Goal: Task Accomplishment & Management: Use online tool/utility

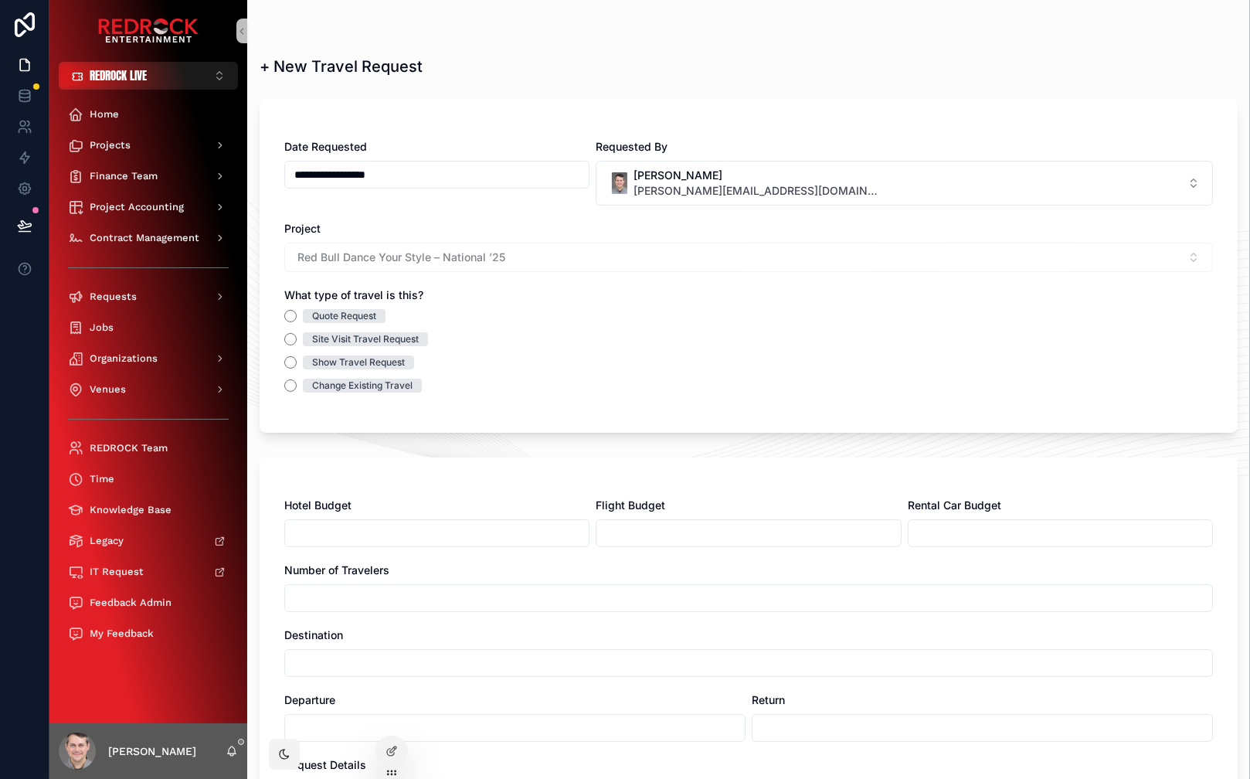
click at [594, 72] on div "+ New Travel Request" at bounding box center [749, 67] width 978 height 22
drag, startPoint x: 594, startPoint y: 72, endPoint x: 603, endPoint y: 72, distance: 9.3
click at [599, 72] on div "+ New Travel Request" at bounding box center [749, 67] width 978 height 22
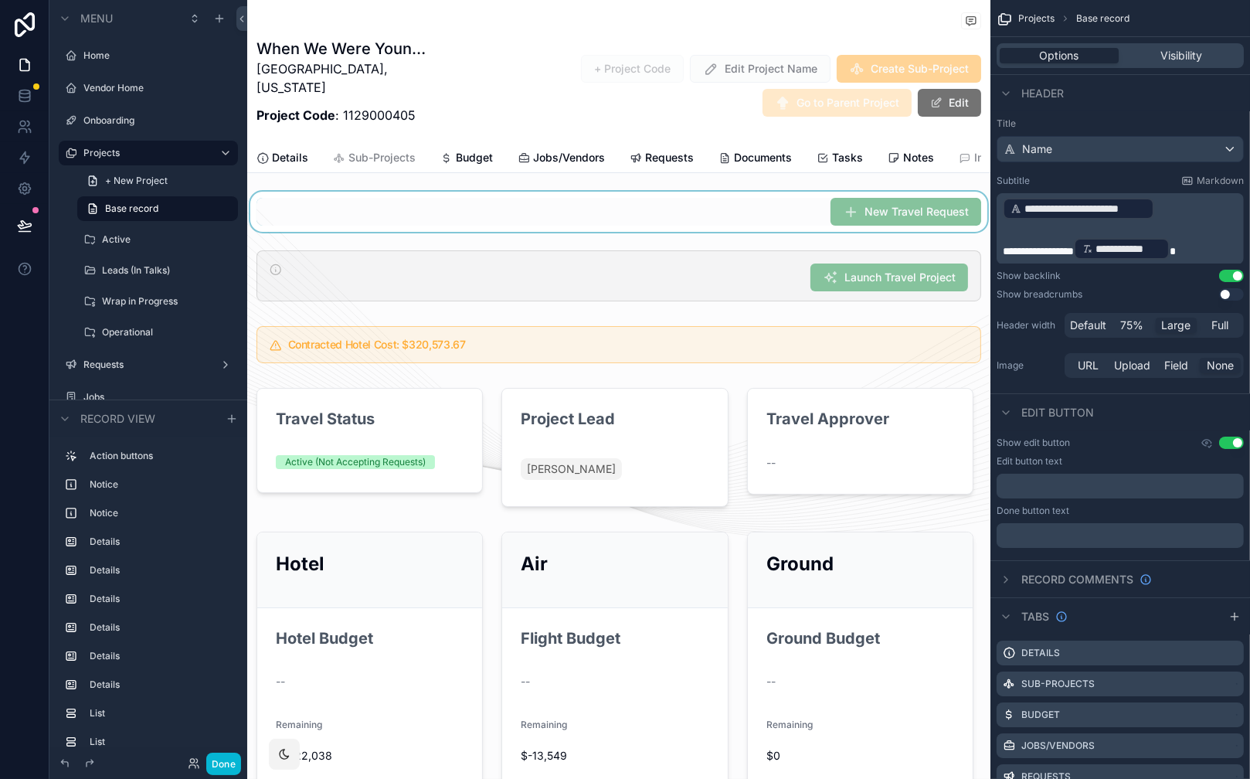
click at [783, 195] on div "scrollable content" at bounding box center [618, 212] width 743 height 40
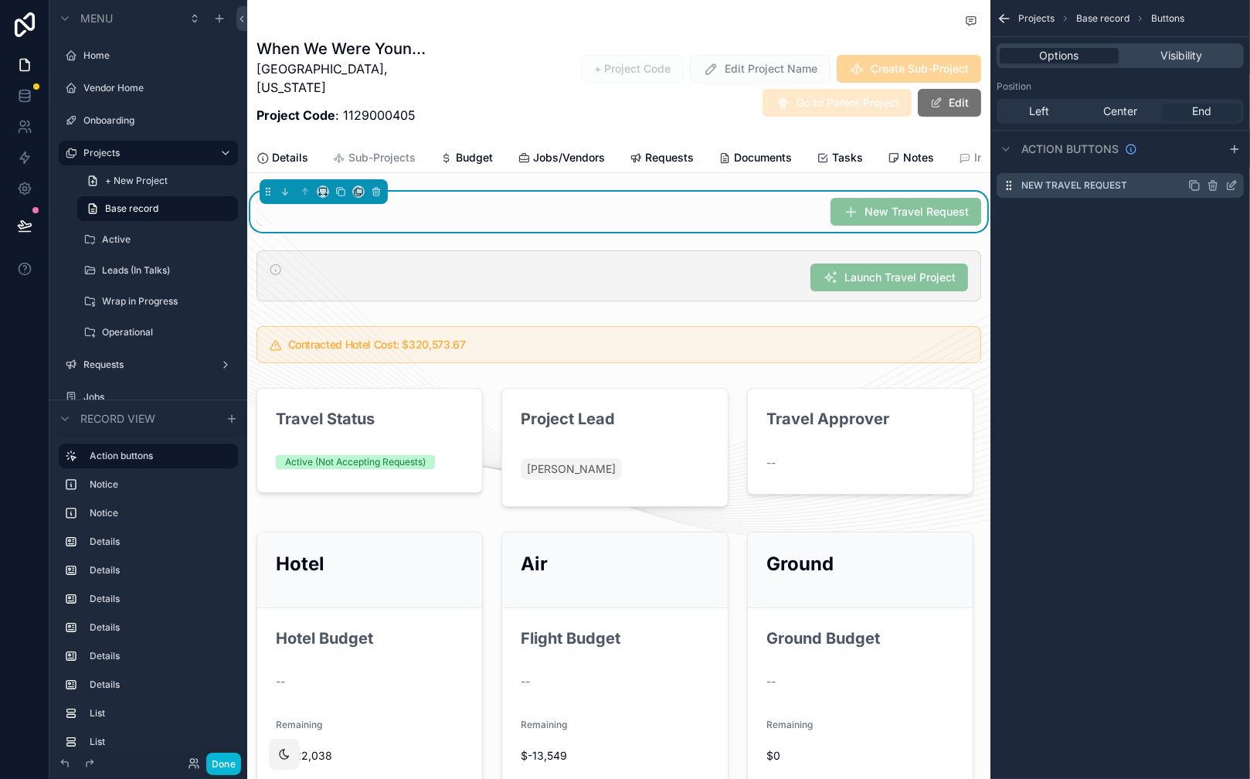
click at [1229, 189] on icon "scrollable content" at bounding box center [1231, 186] width 7 height 7
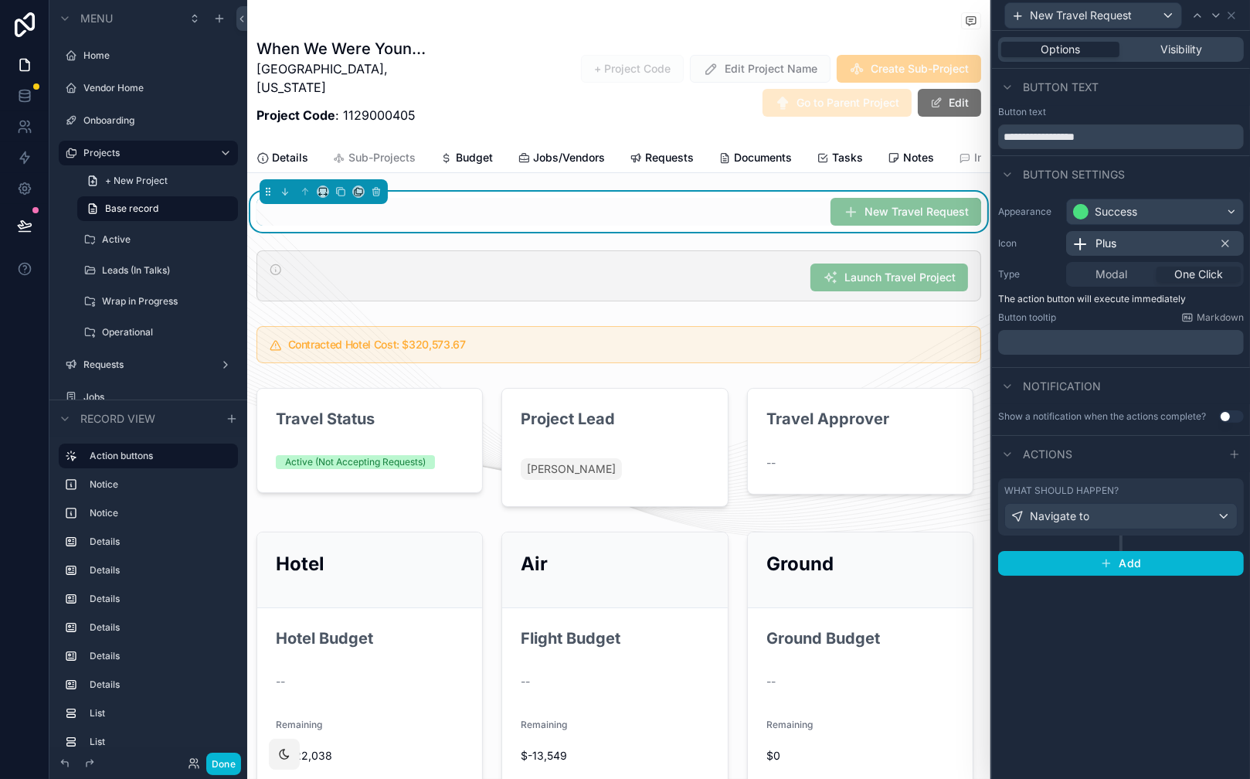
click at [1152, 497] on div "What should happen? Navigate to" at bounding box center [1120, 506] width 233 height 45
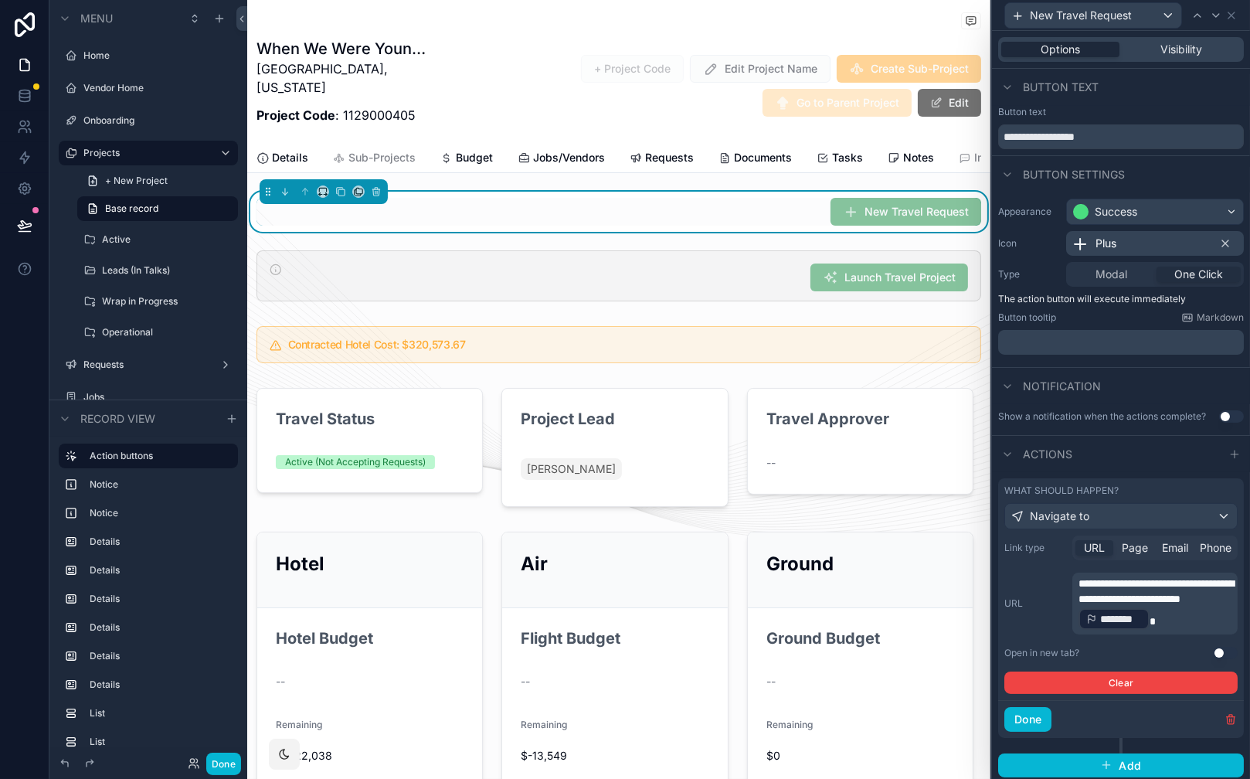
click at [1216, 620] on p "**********" at bounding box center [1156, 604] width 156 height 56
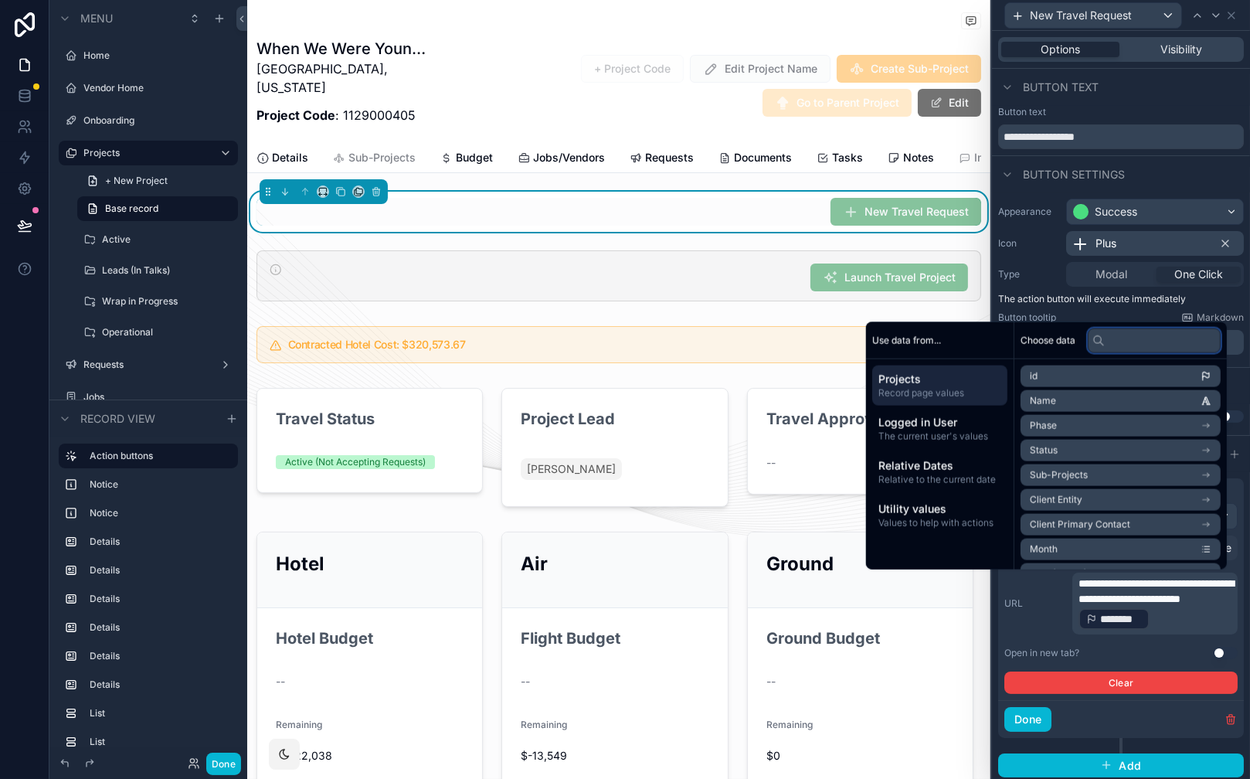
click at [1138, 342] on input "text" at bounding box center [1154, 340] width 133 height 25
type input "*"
click at [1204, 626] on p "**********" at bounding box center [1156, 604] width 156 height 56
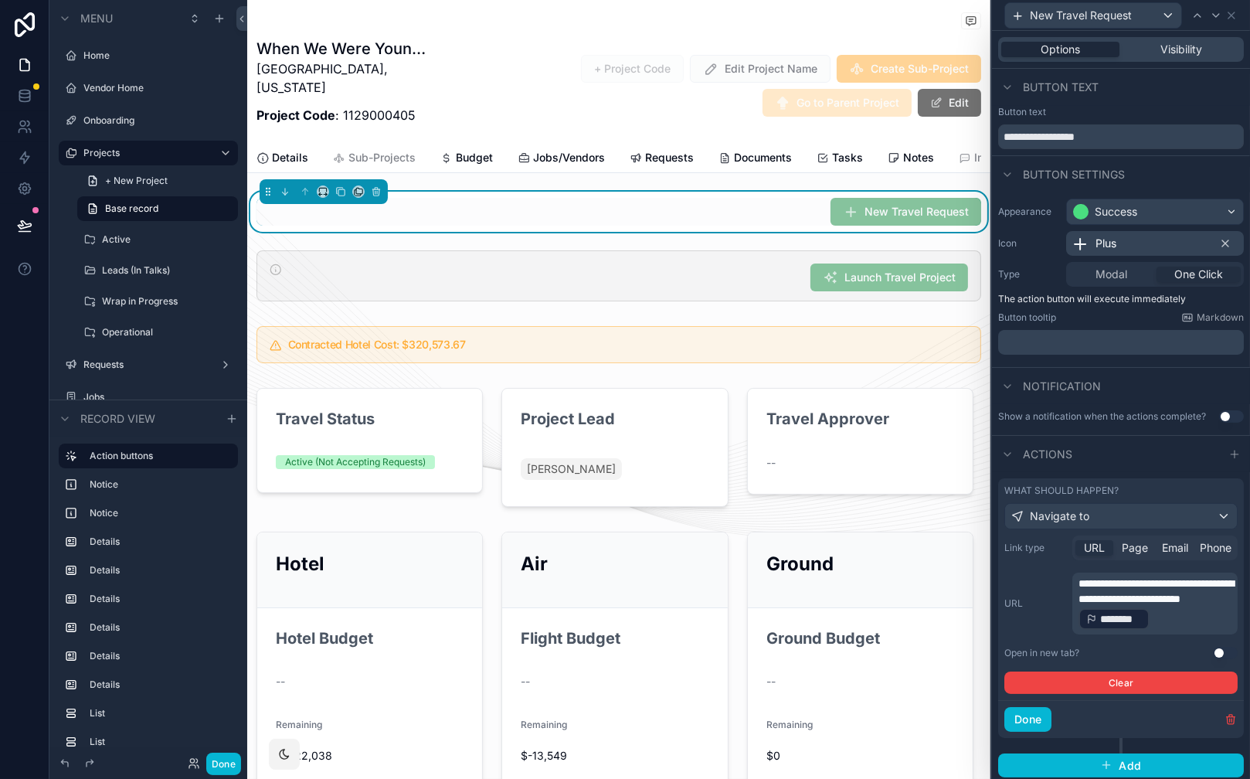
click at [1228, 623] on p "**********" at bounding box center [1156, 604] width 156 height 56
click at [1021, 619] on div "**********" at bounding box center [1120, 603] width 233 height 62
click at [1065, 518] on span "Navigate to" at bounding box center [1059, 515] width 59 height 15
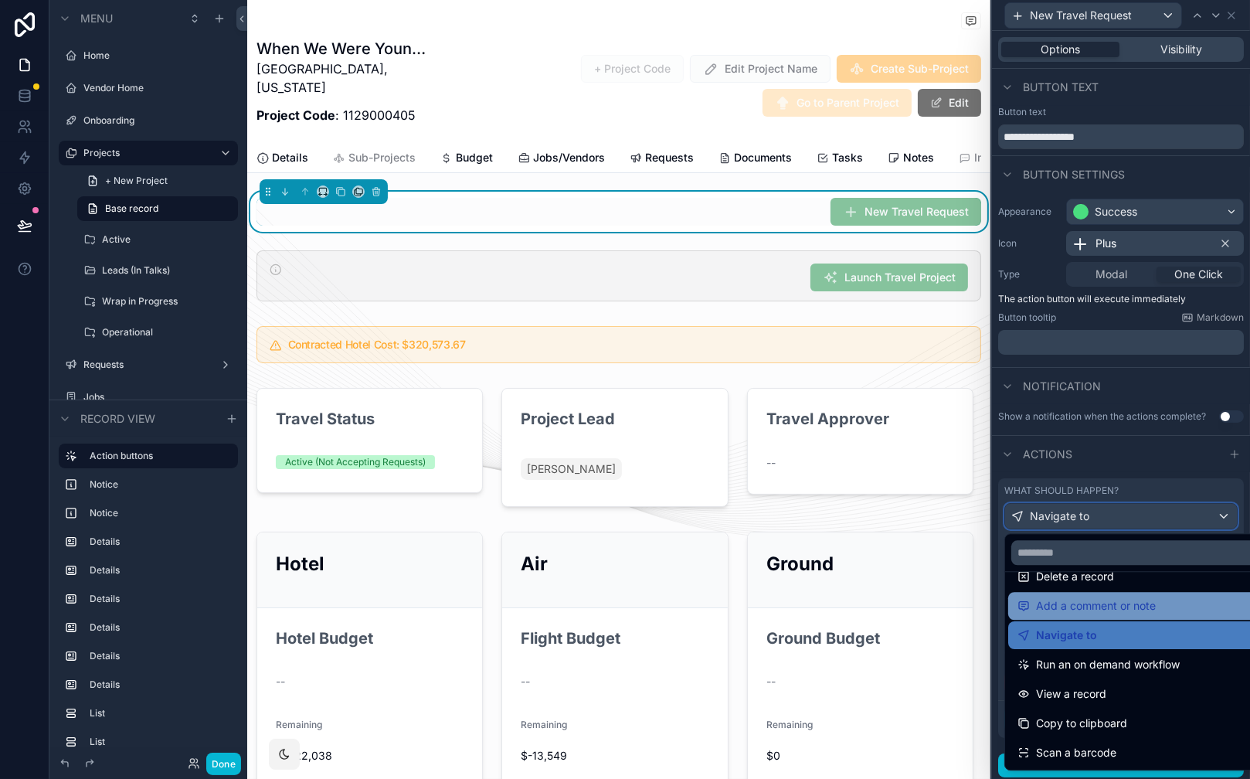
scroll to position [138, 0]
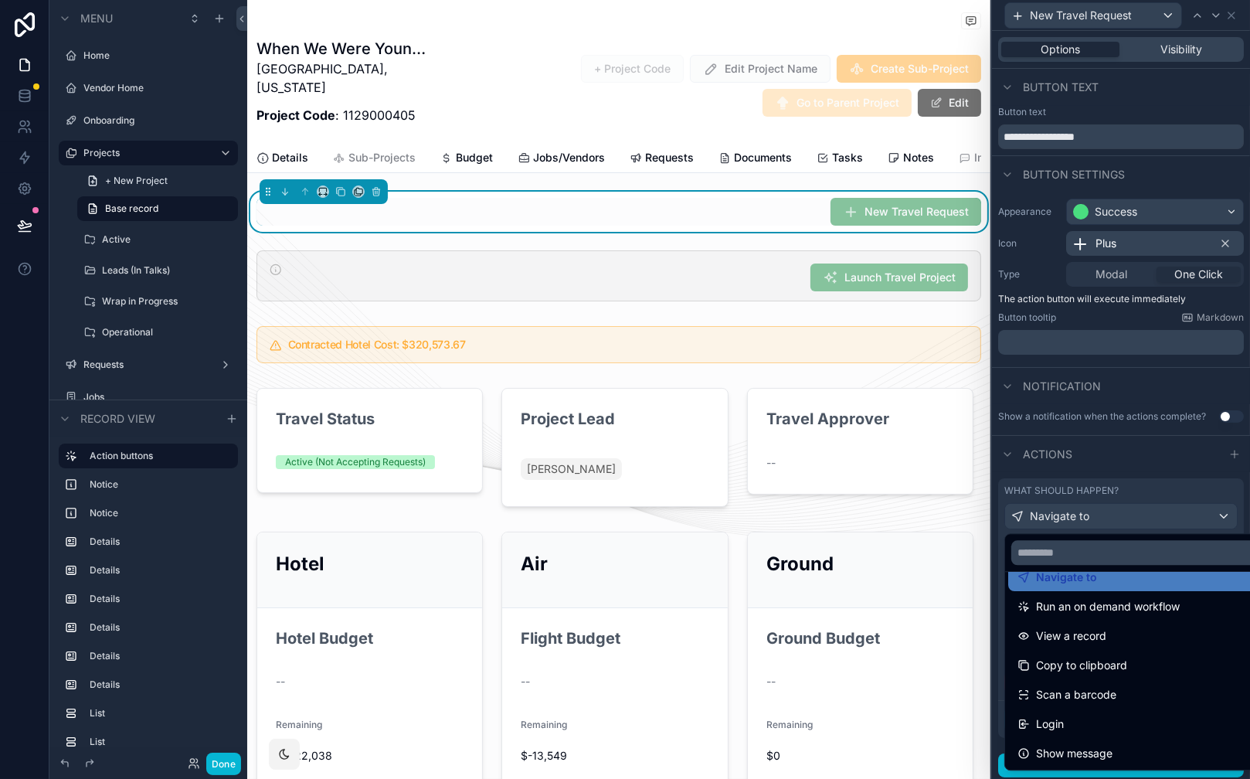
click at [1089, 501] on div at bounding box center [1121, 389] width 258 height 779
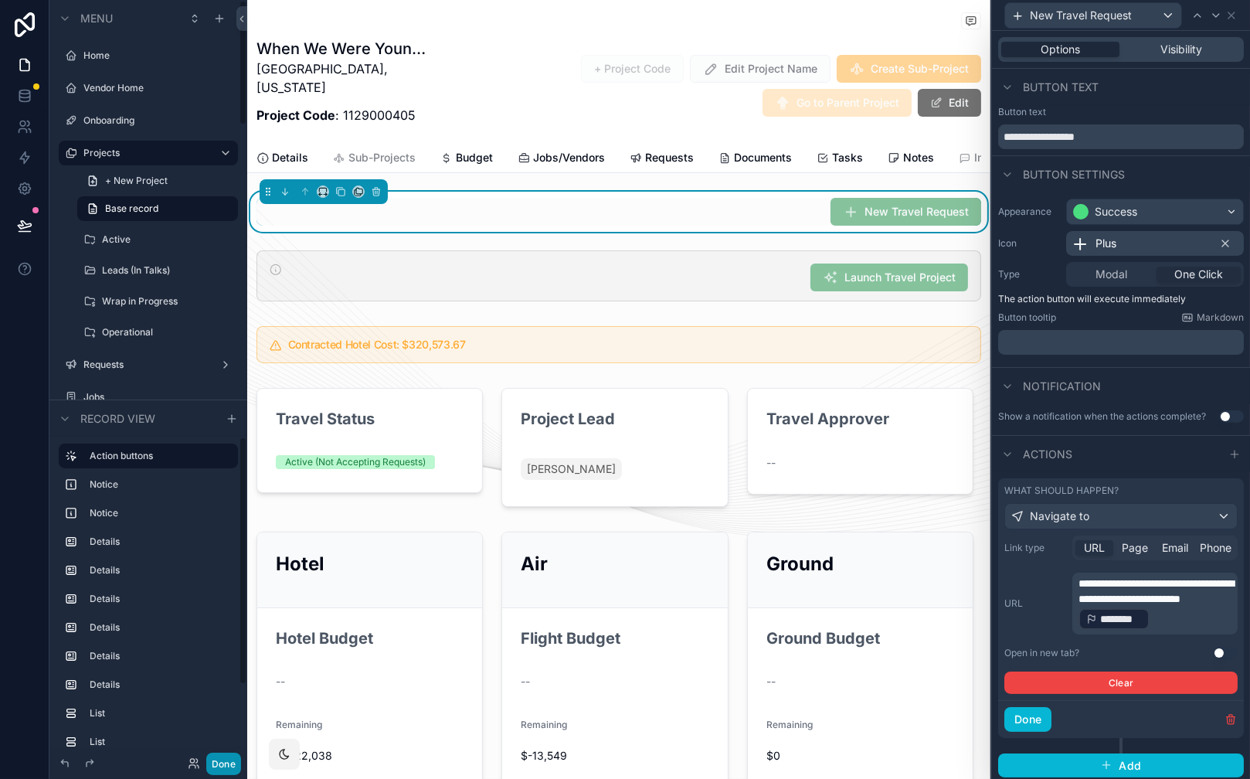
click at [238, 759] on button "Done" at bounding box center [223, 763] width 35 height 22
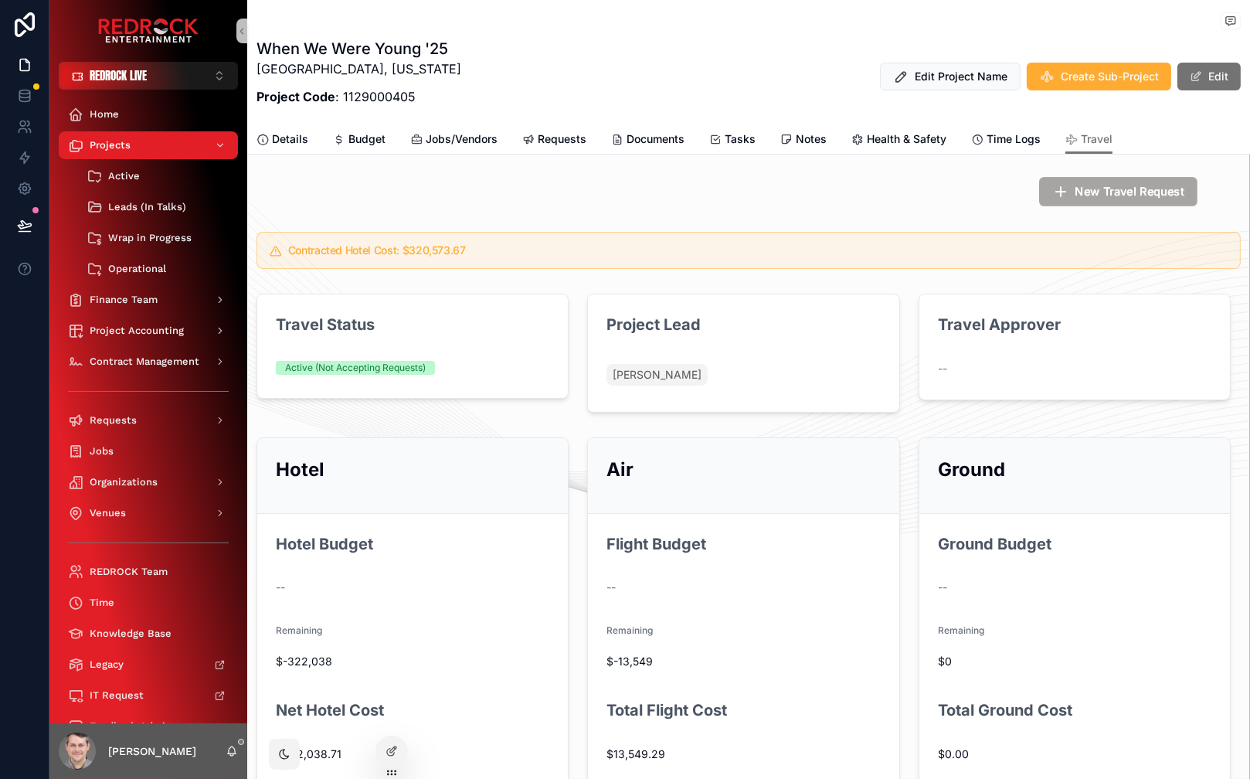
click at [1090, 192] on span "New Travel Request" at bounding box center [1130, 192] width 110 height 16
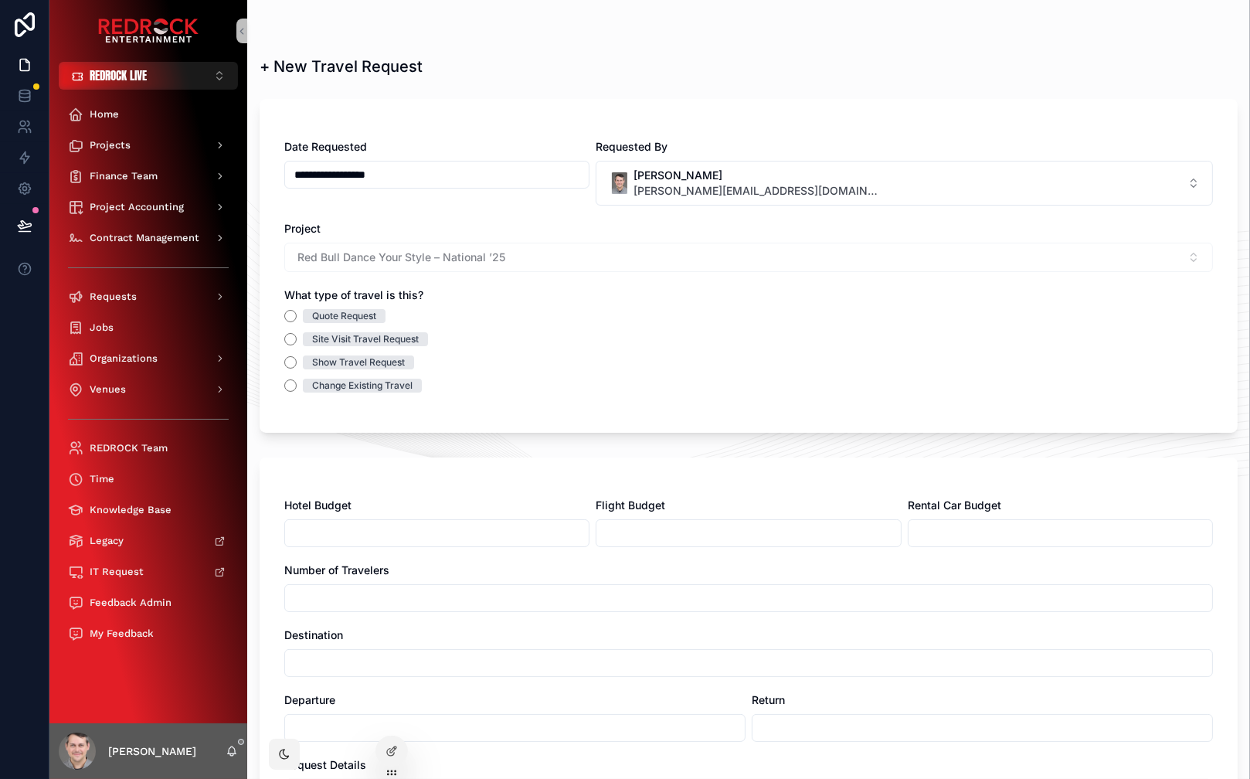
click at [699, 36] on div "Travel Requests + New Travel Request" at bounding box center [749, 31] width 978 height 12
click at [27, 91] on icon at bounding box center [24, 95] width 15 height 15
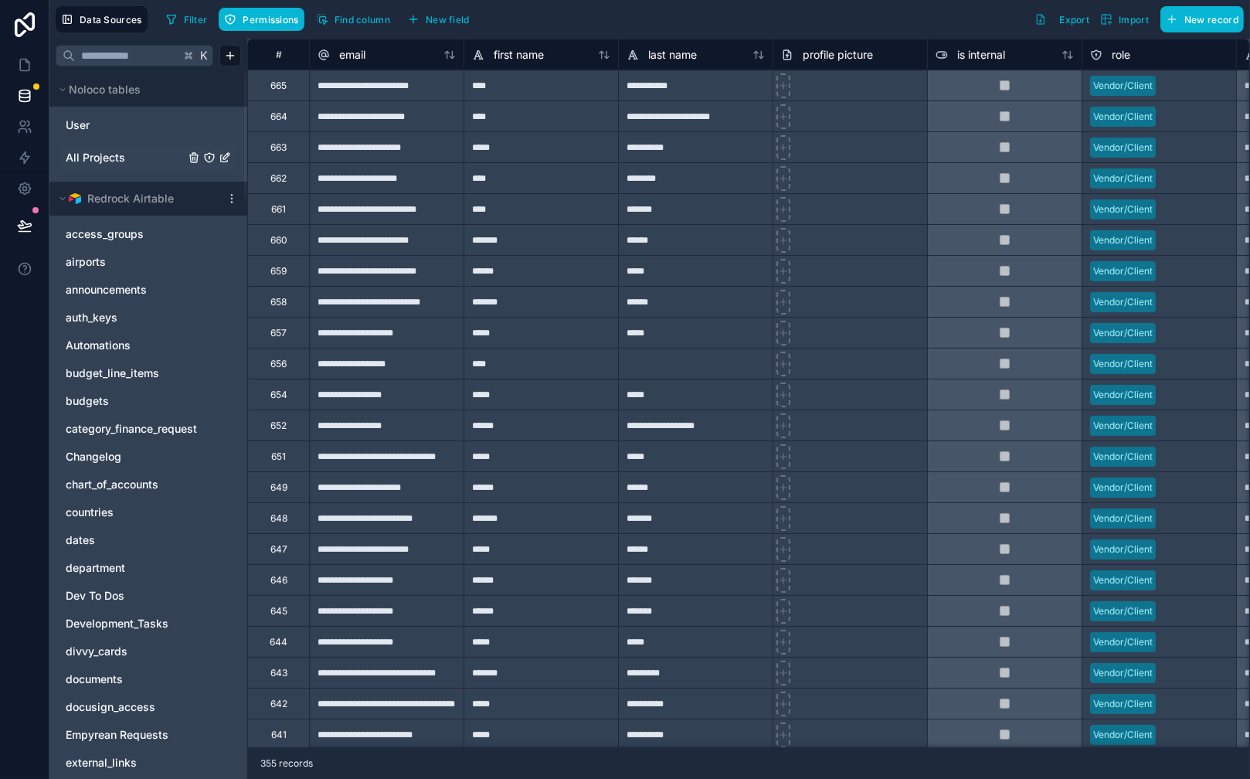
click at [128, 154] on link "All Projects" at bounding box center [125, 157] width 119 height 15
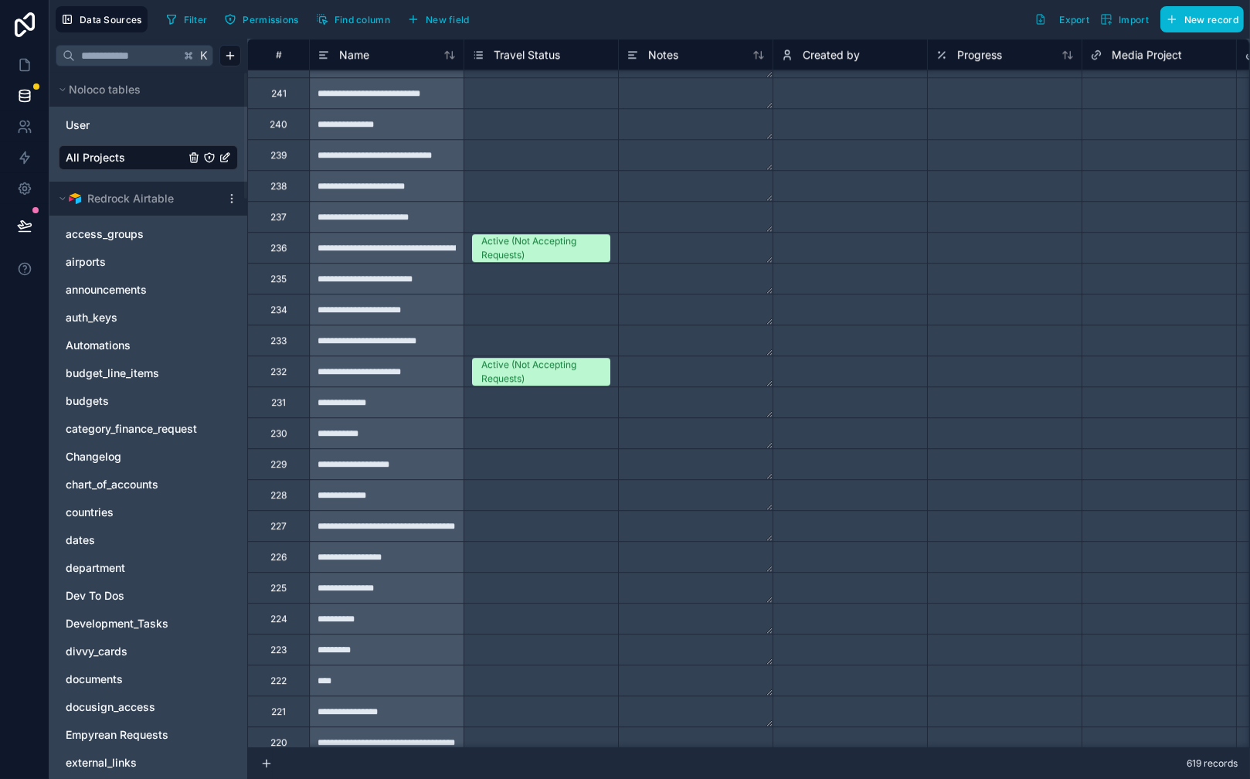
scroll to position [11938, 0]
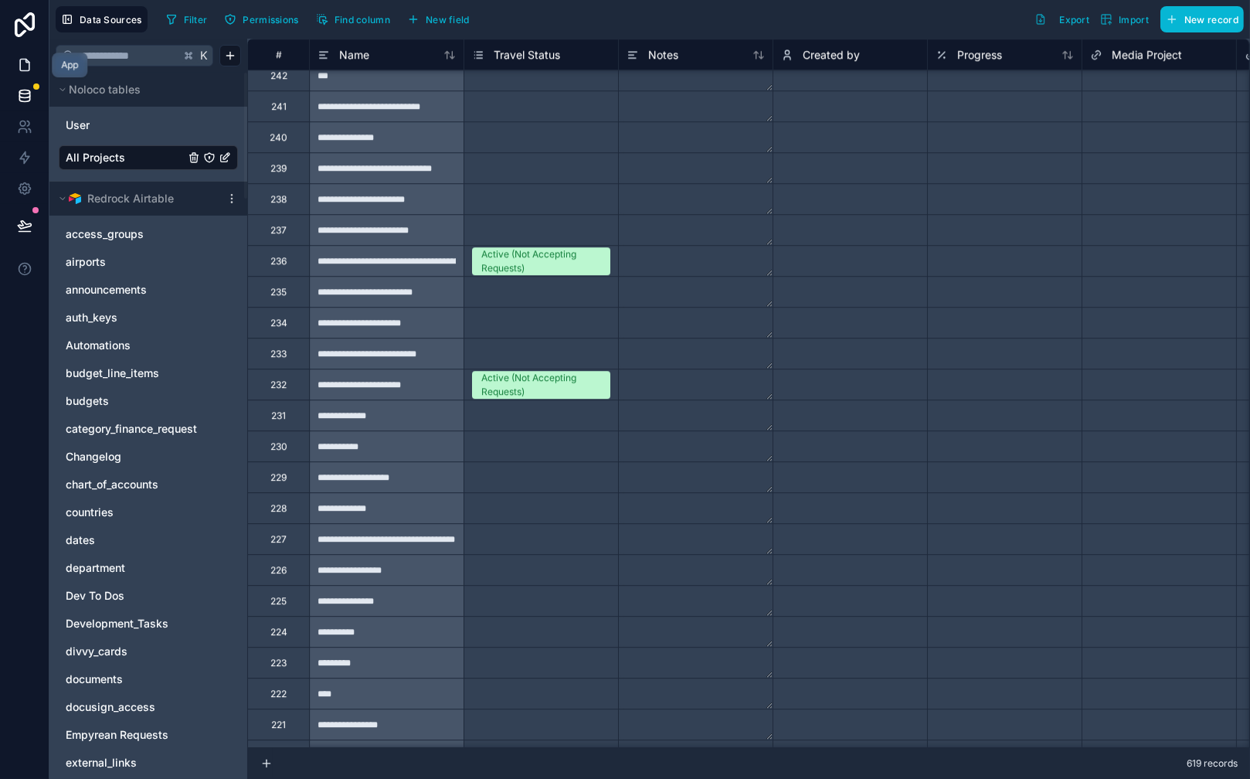
click at [27, 66] on icon at bounding box center [24, 64] width 15 height 15
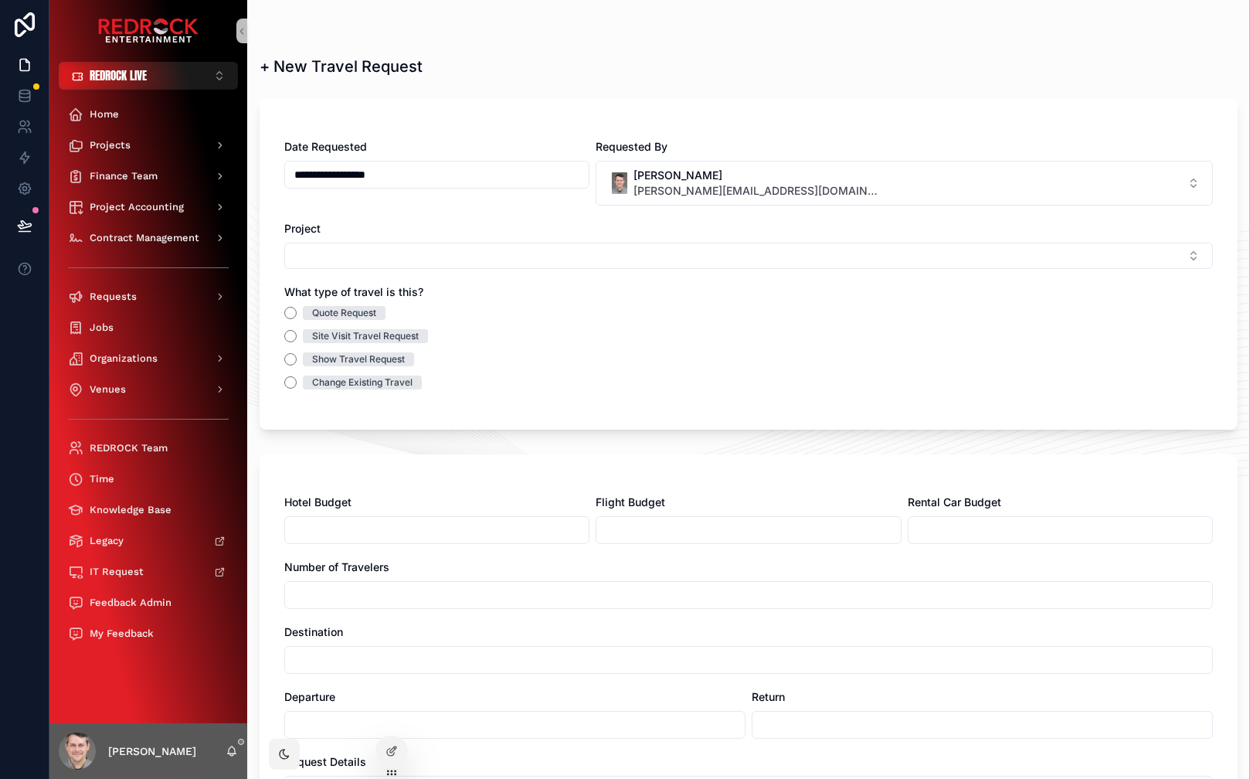
click at [603, 103] on div "**********" at bounding box center [749, 264] width 978 height 331
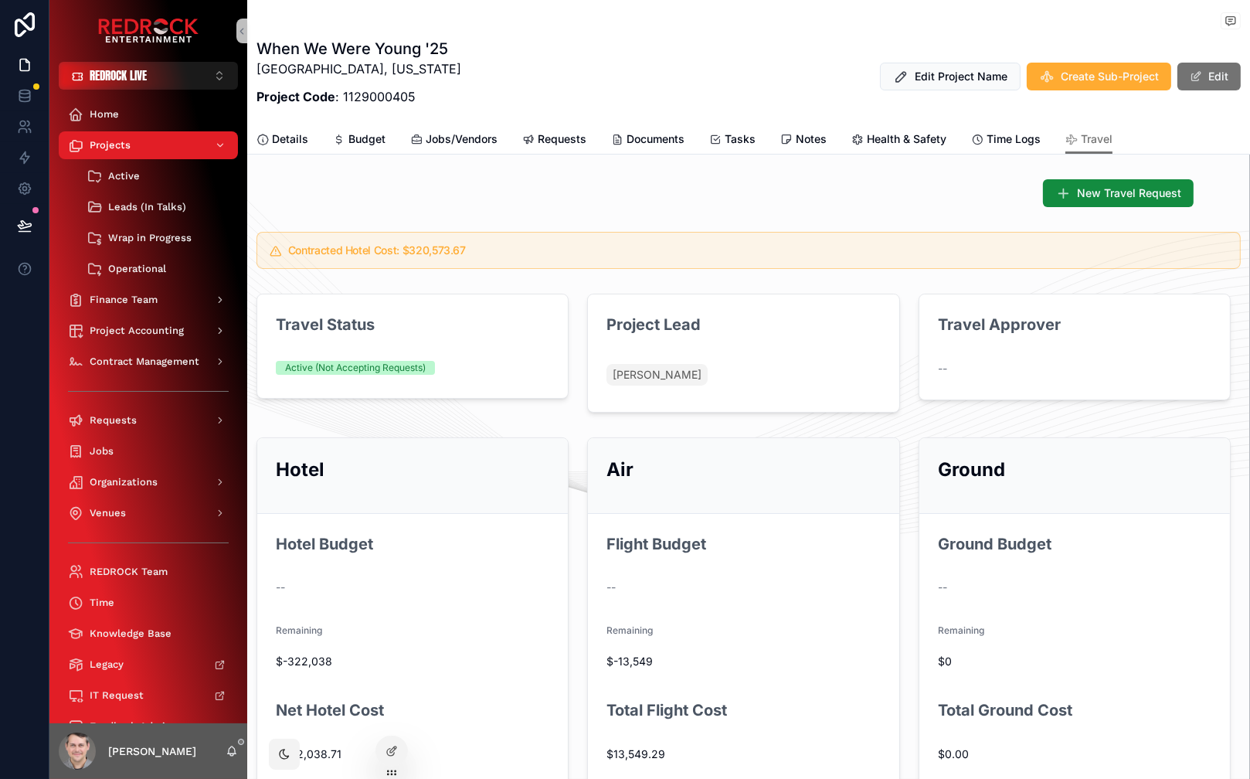
click at [693, 36] on div "When We Were Young '25 Las Vegas, Nevada Project Code : 1129000405 Edit Project…" at bounding box center [748, 62] width 984 height 124
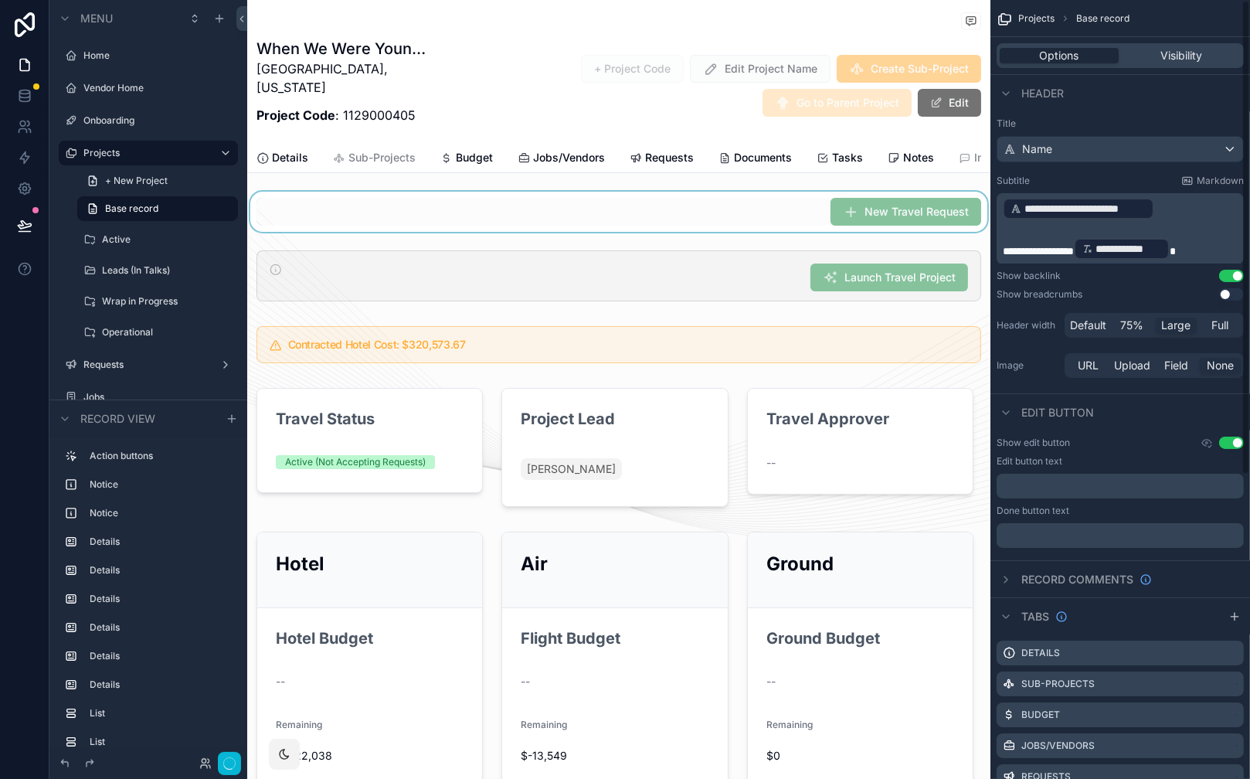
click at [793, 199] on div "scrollable content" at bounding box center [618, 212] width 743 height 40
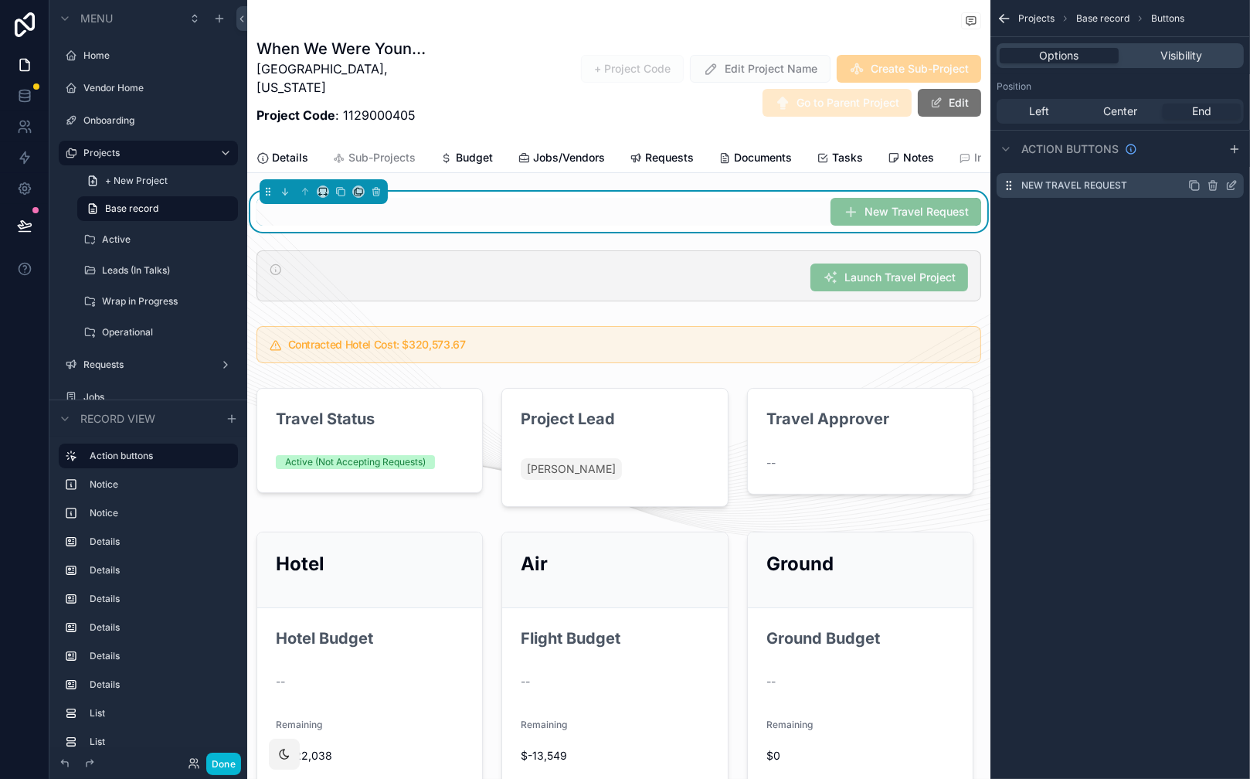
click at [1230, 185] on icon "scrollable content" at bounding box center [1233, 184] width 6 height 6
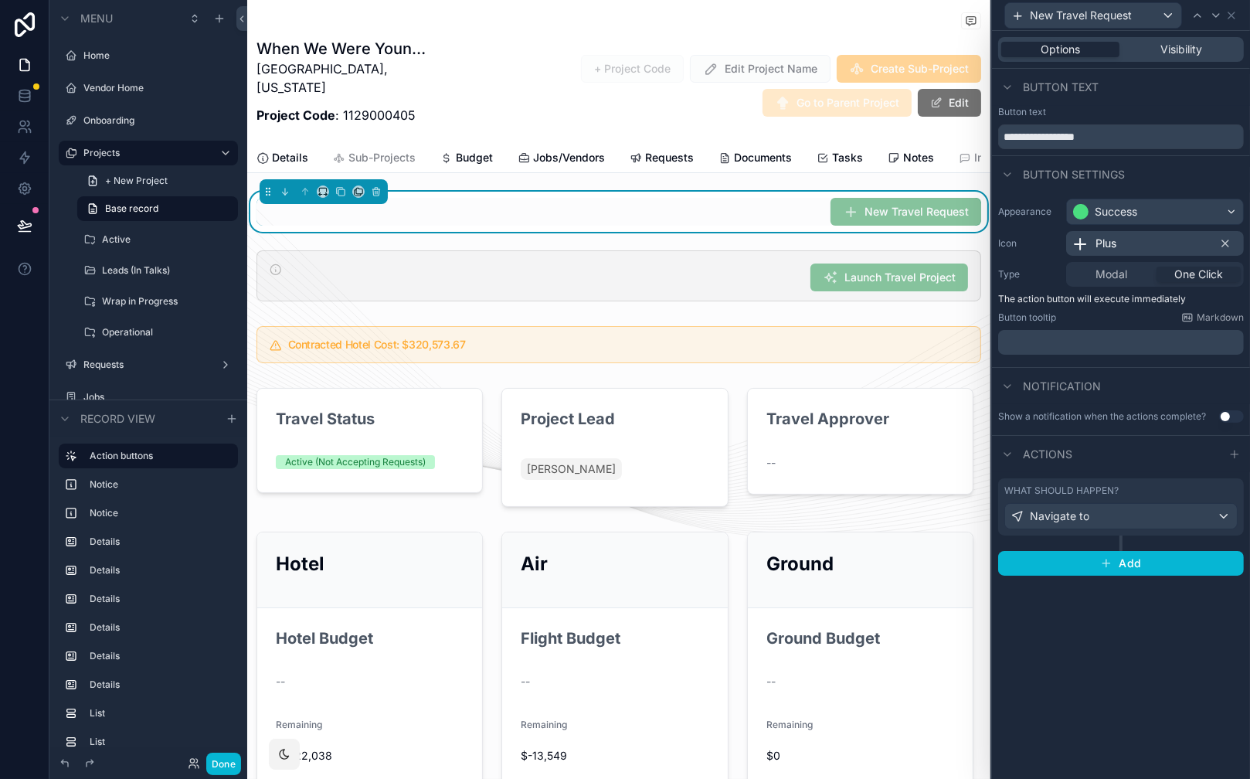
click at [1153, 483] on div "What should happen? Navigate to" at bounding box center [1121, 506] width 246 height 57
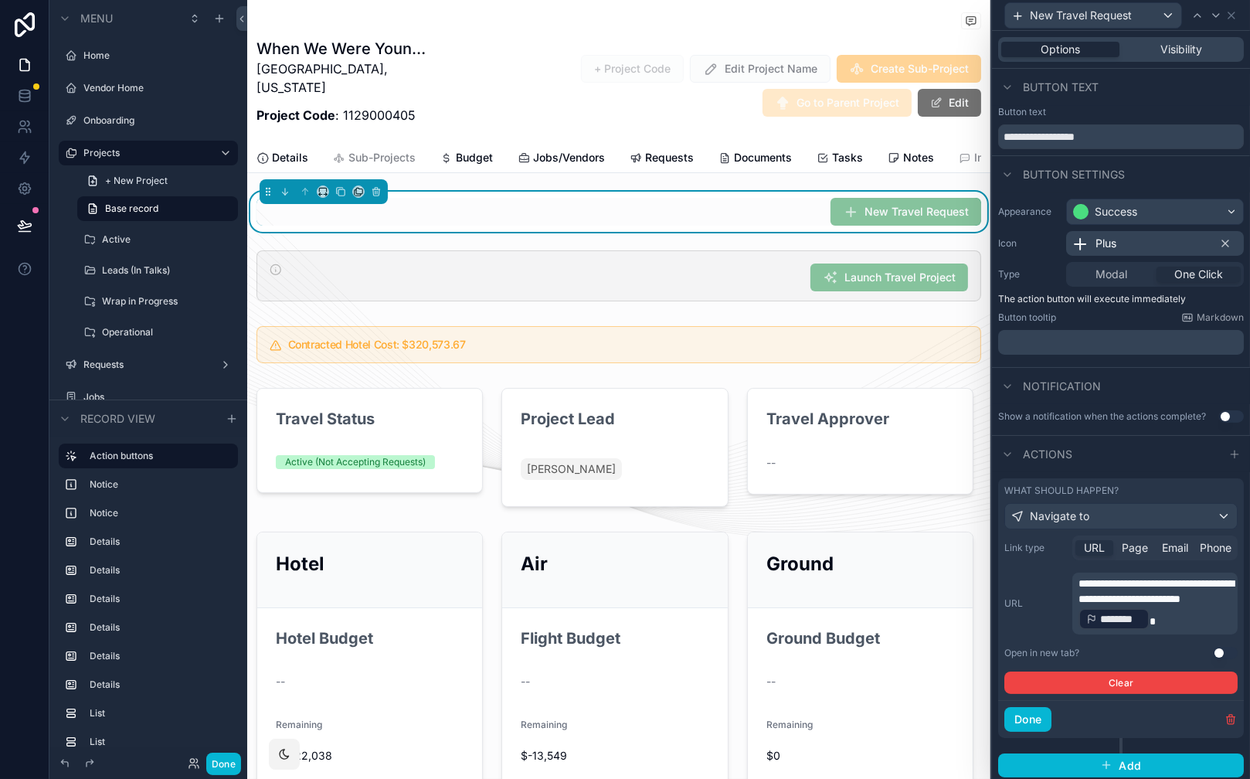
scroll to position [3, 0]
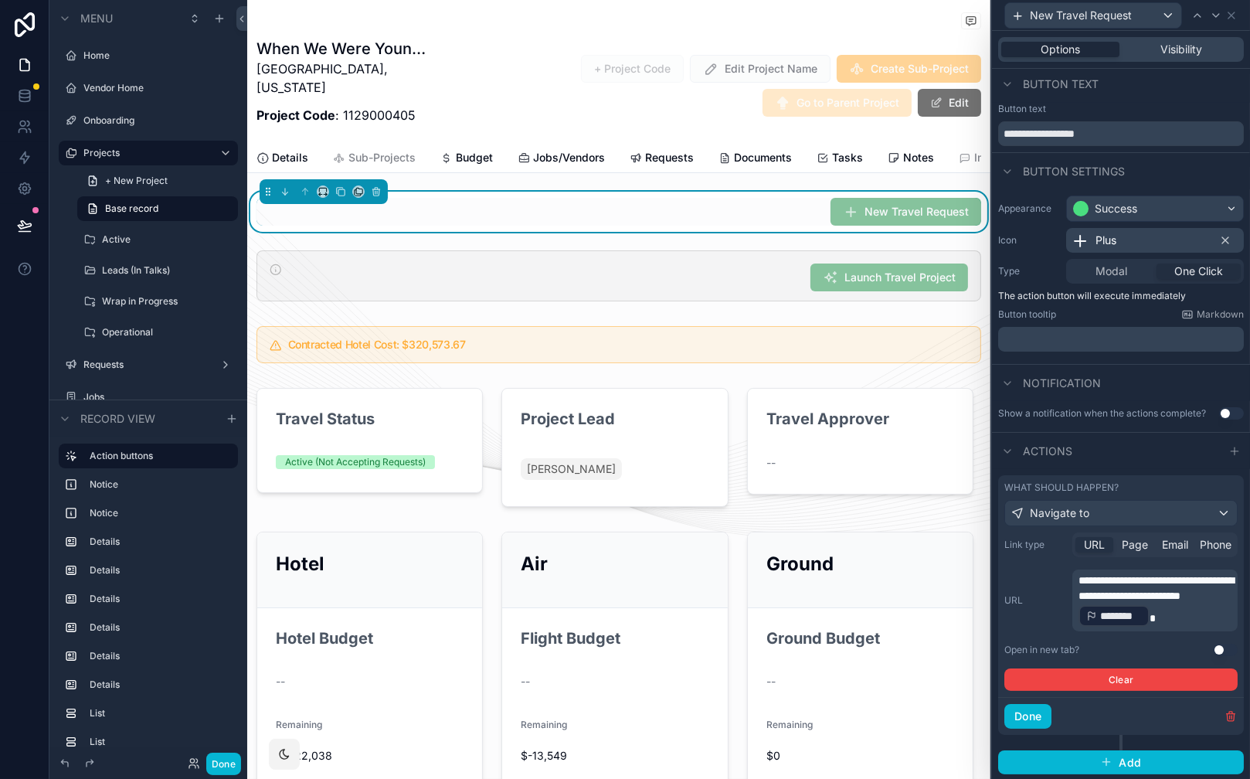
click at [1217, 620] on p "**********" at bounding box center [1156, 600] width 156 height 56
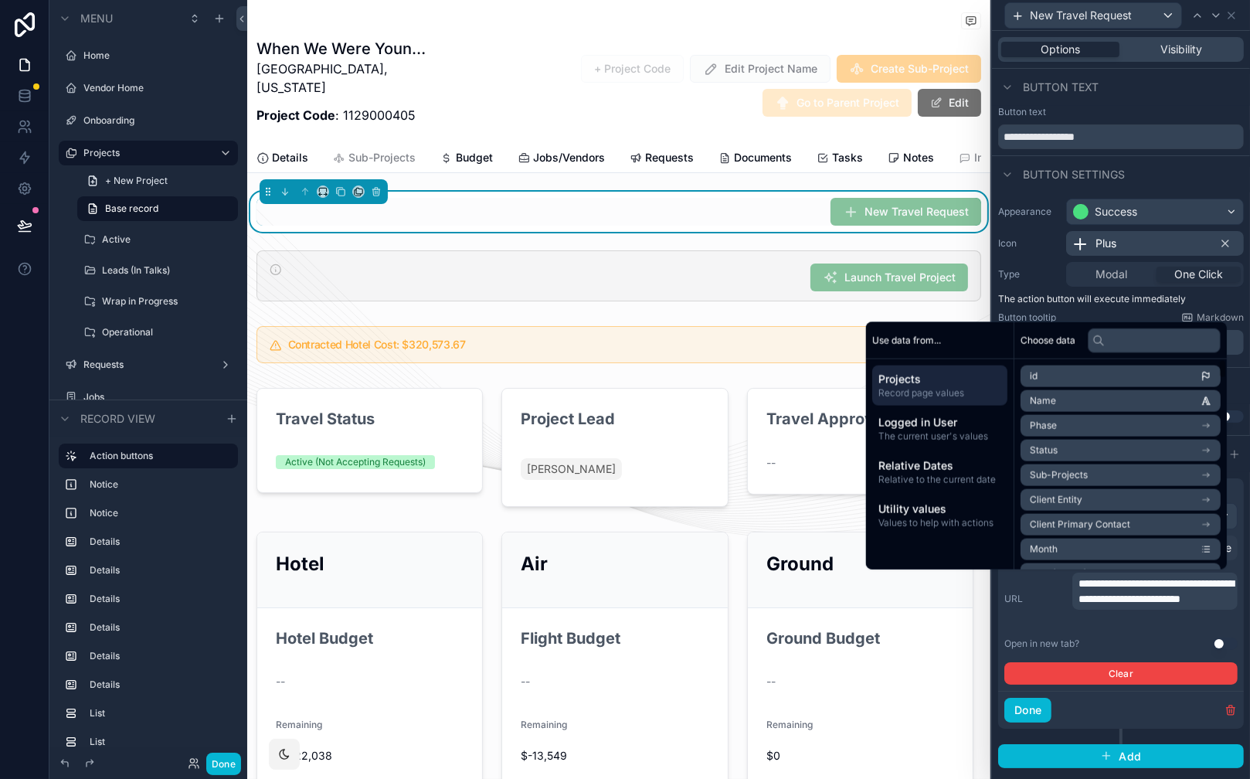
scroll to position [0, 0]
click at [1119, 341] on input "text" at bounding box center [1154, 340] width 133 height 25
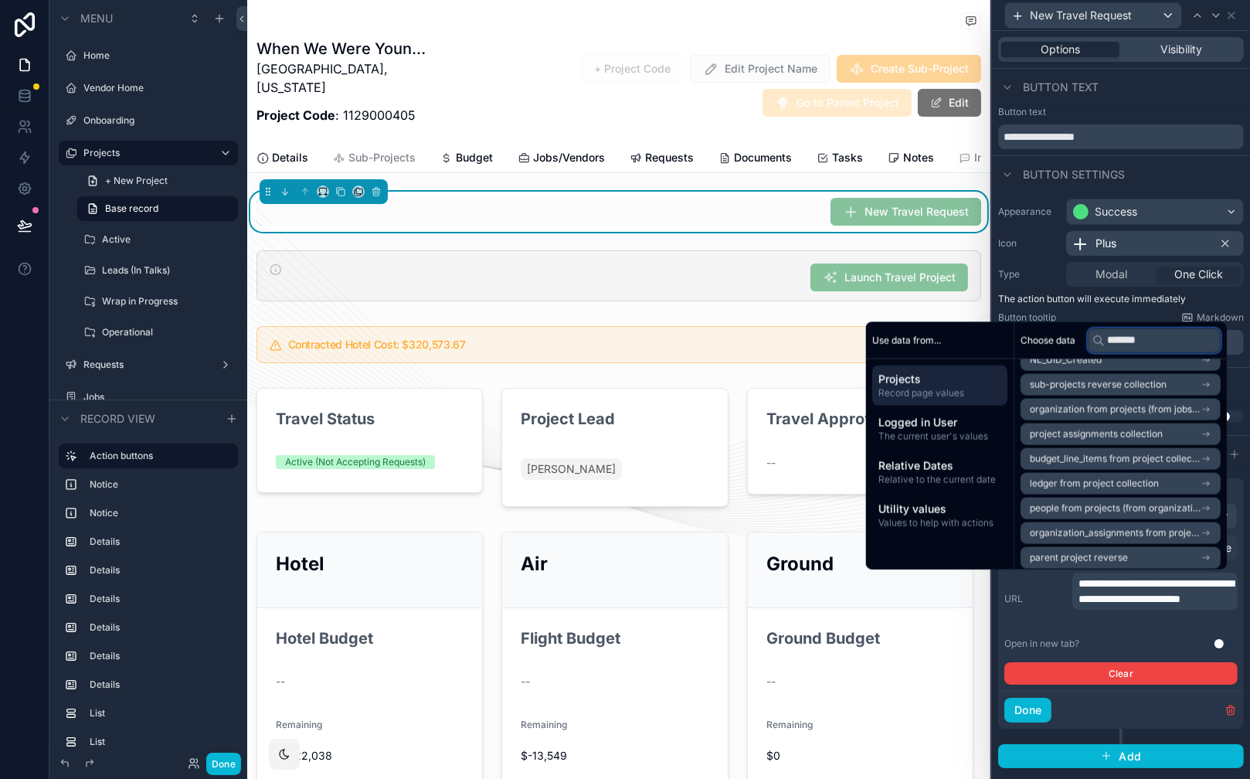
scroll to position [936, 0]
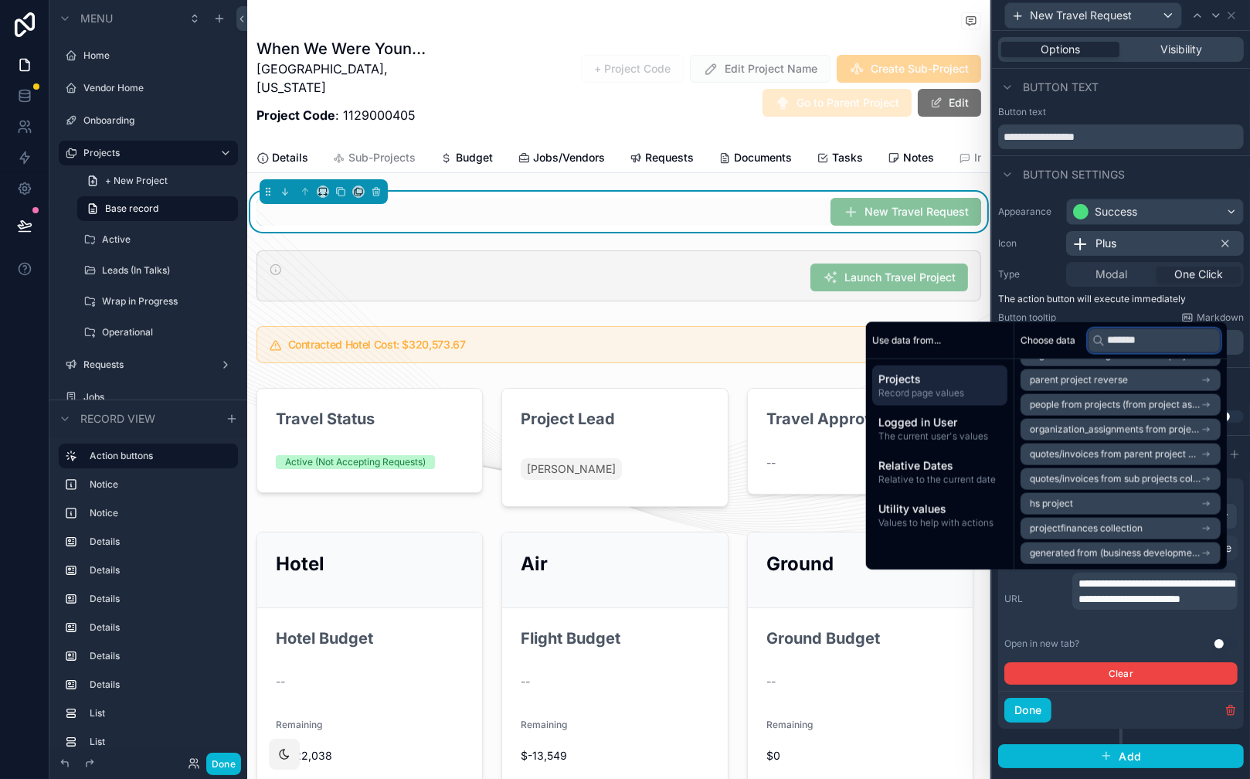
type input "*******"
click at [1122, 501] on li "hs project" at bounding box center [1121, 504] width 200 height 22
click at [1126, 341] on input "*******" at bounding box center [1154, 340] width 133 height 25
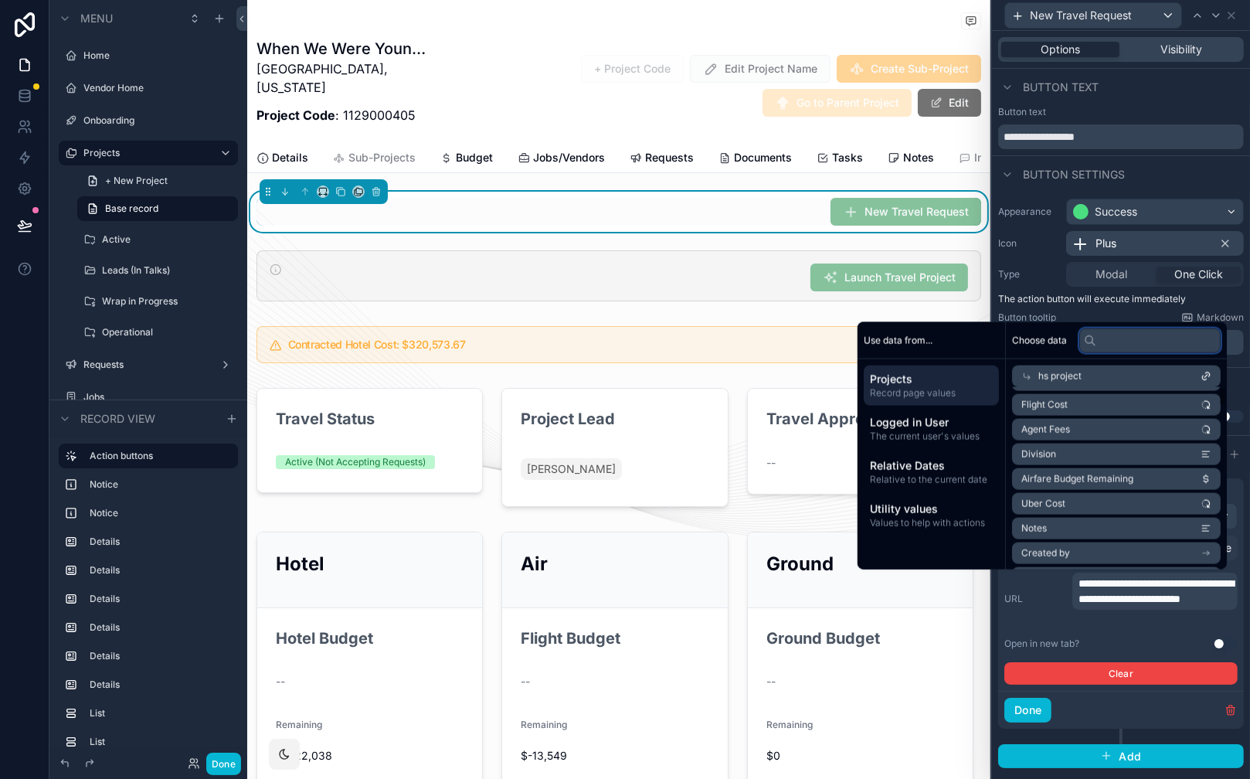
scroll to position [6, 0]
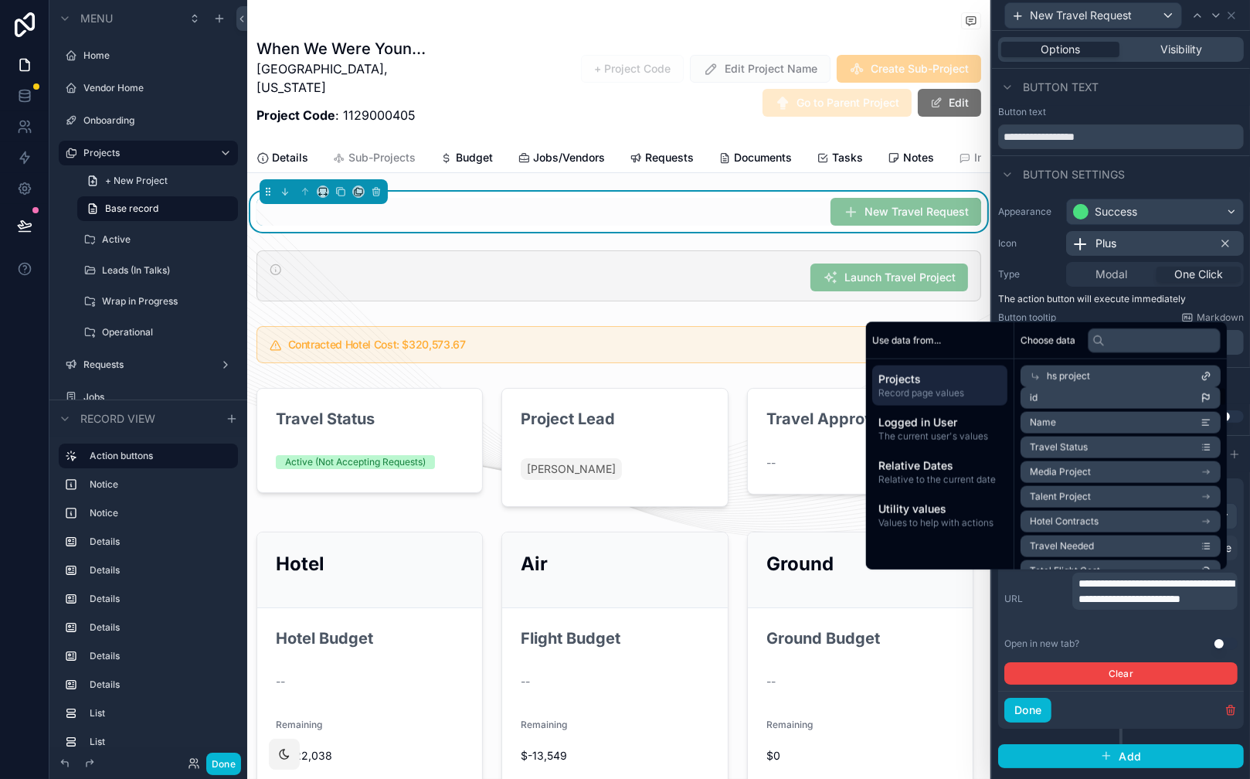
click at [1097, 398] on li "id" at bounding box center [1121, 398] width 200 height 22
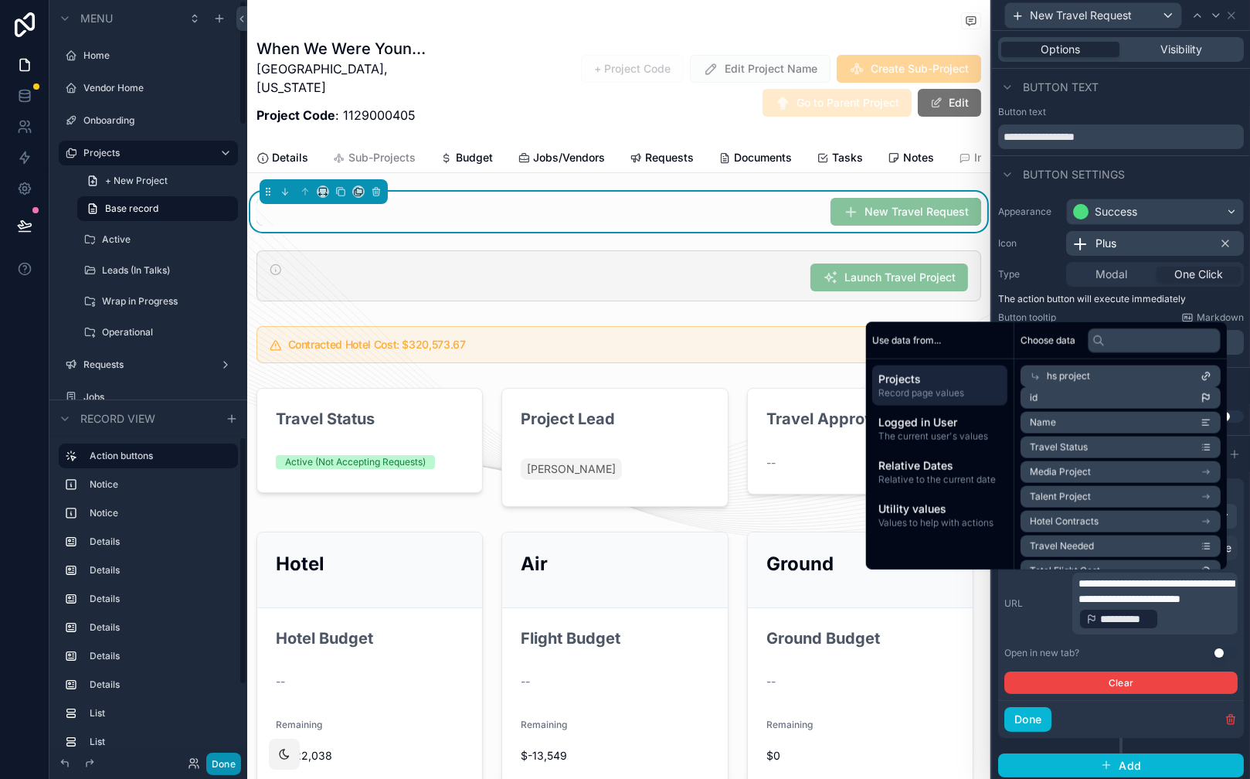
click at [228, 761] on button "Done" at bounding box center [223, 763] width 35 height 22
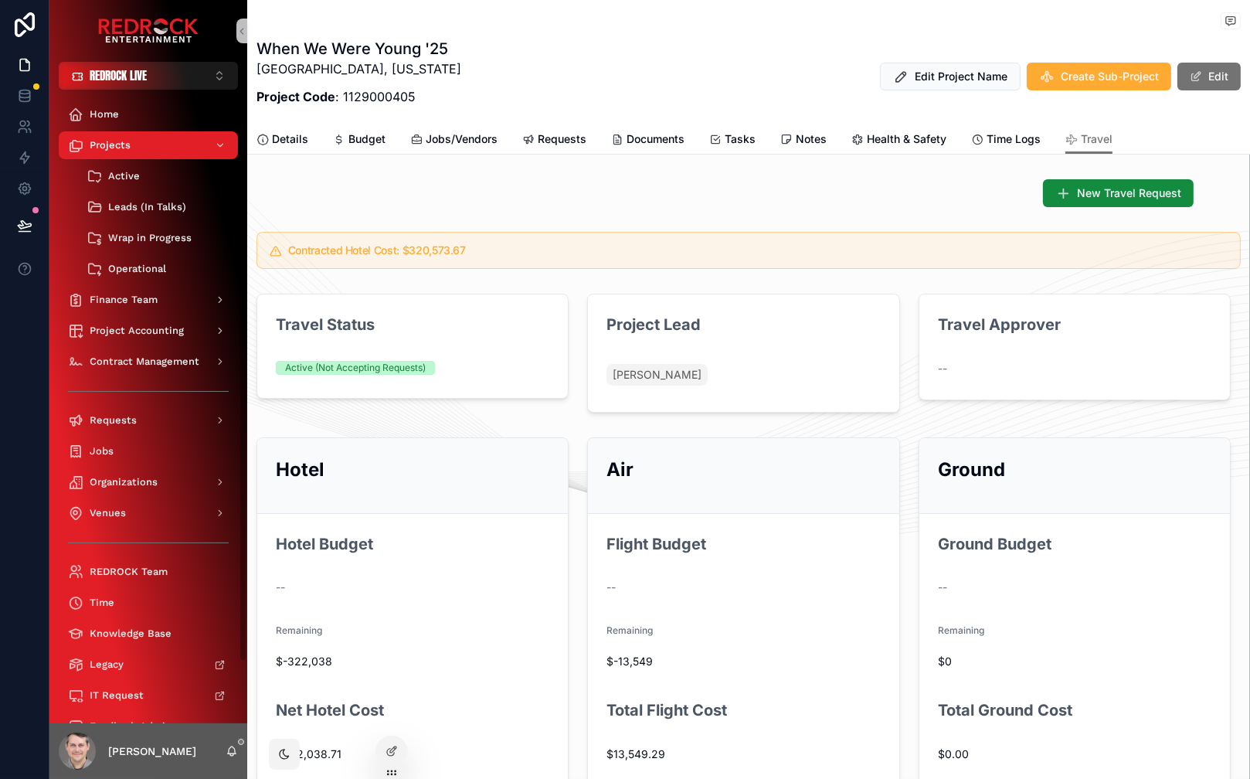
click at [812, 185] on div "New Travel Request" at bounding box center [749, 193] width 890 height 28
click at [1168, 192] on span "New Travel Request" at bounding box center [1130, 192] width 110 height 16
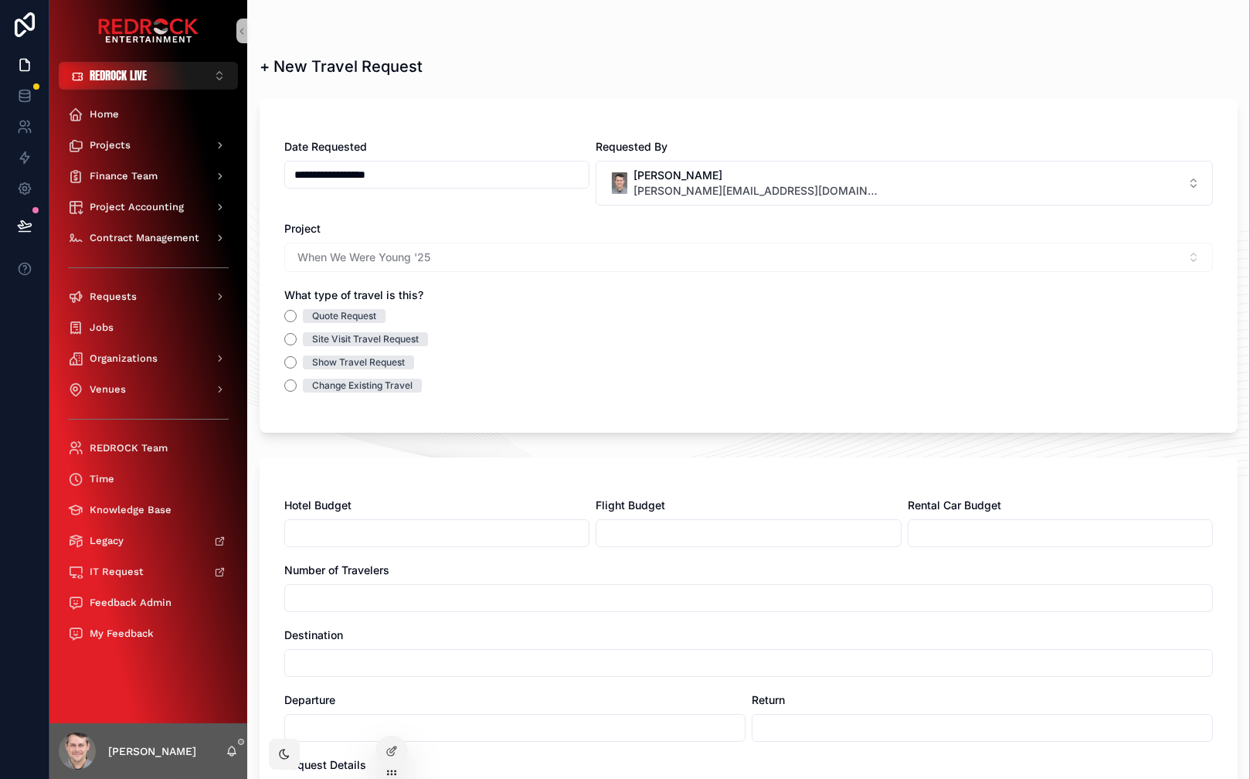
click at [485, 259] on div "When We Were Young '25" at bounding box center [748, 257] width 929 height 29
click at [497, 142] on div "Date Requested" at bounding box center [436, 146] width 305 height 15
click at [27, 97] on icon at bounding box center [24, 95] width 10 height 6
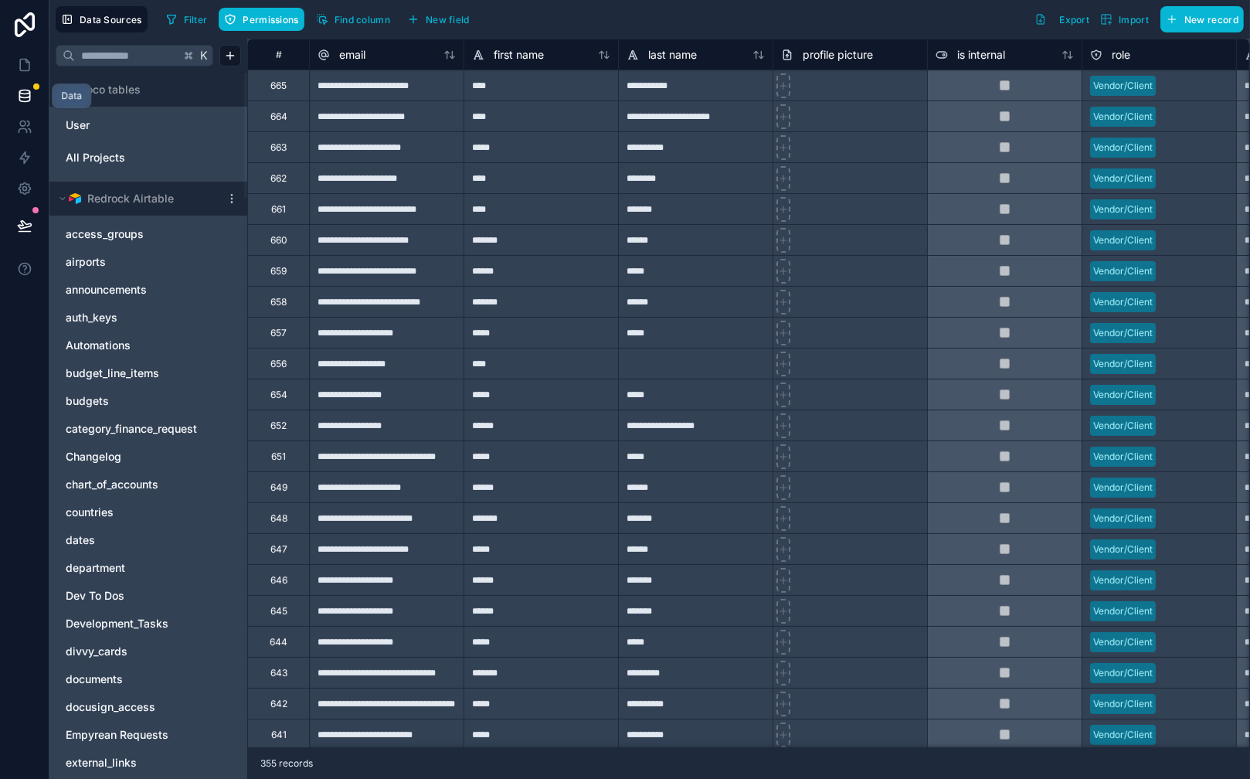
click at [28, 100] on icon at bounding box center [24, 99] width 10 height 6
click at [105, 126] on link "User" at bounding box center [125, 124] width 119 height 15
click at [63, 199] on icon at bounding box center [62, 198] width 9 height 9
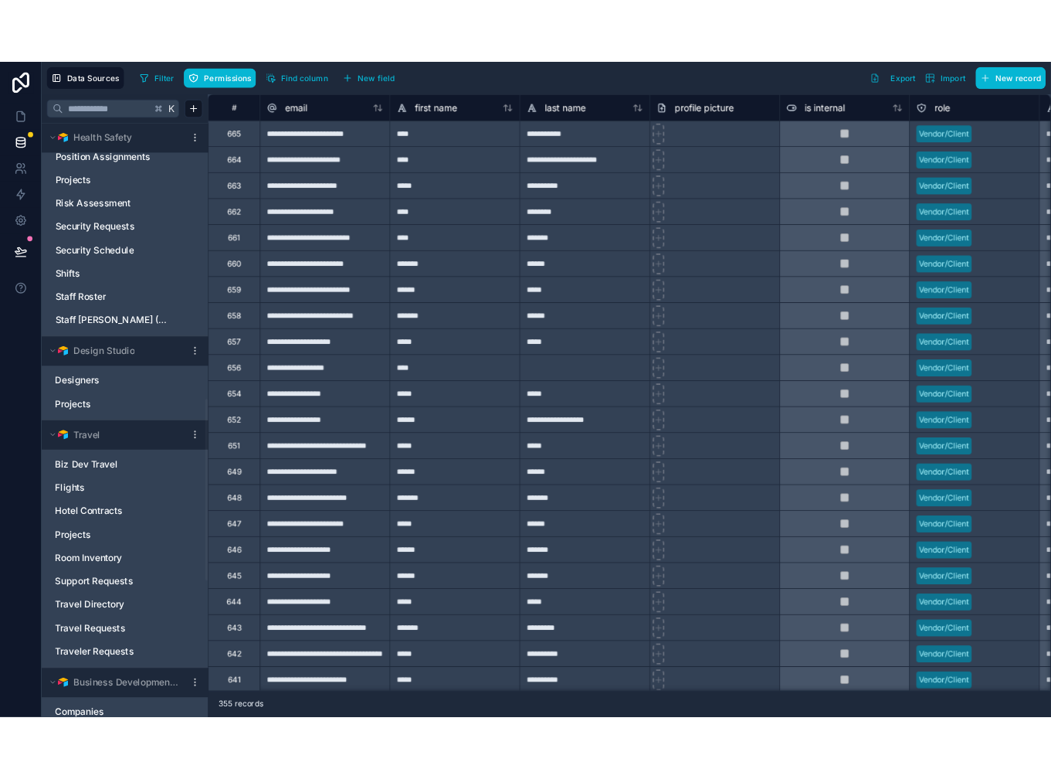
scroll to position [1599, 0]
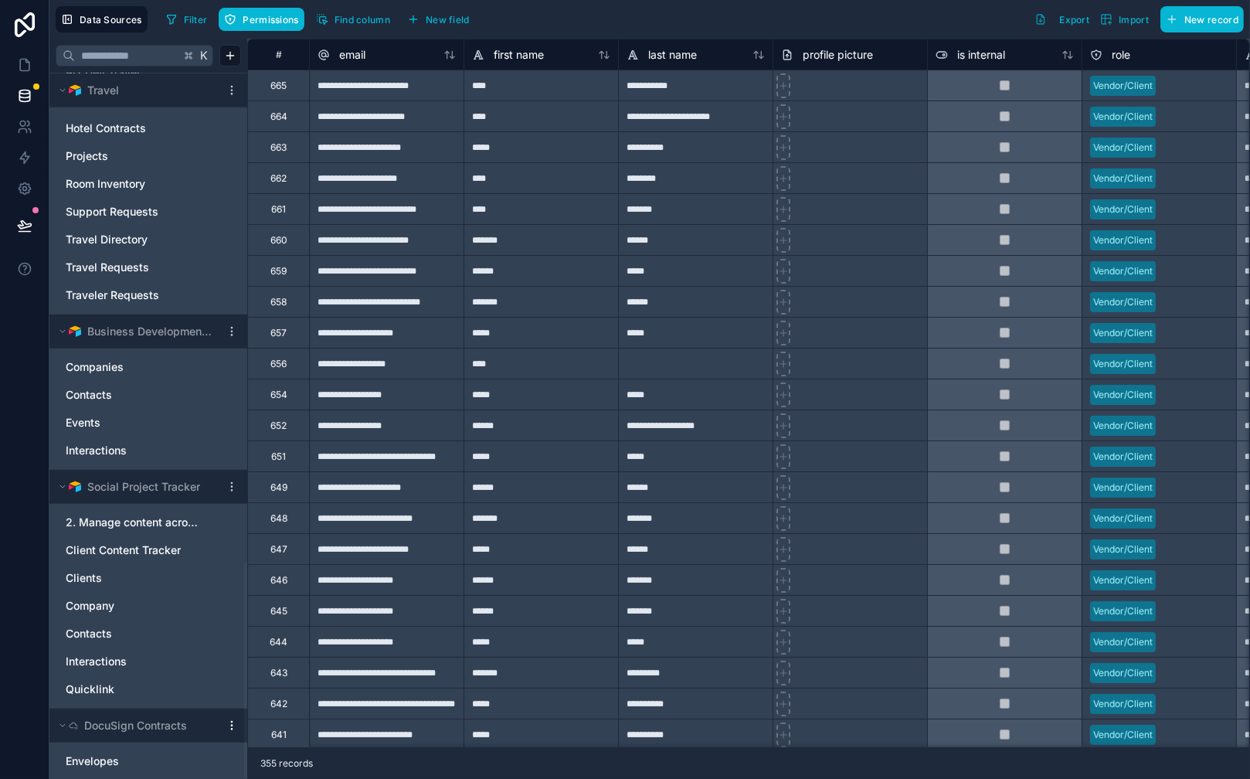
click at [233, 729] on icon at bounding box center [232, 725] width 12 height 12
click at [181, 759] on link "Envelopes" at bounding box center [141, 760] width 150 height 15
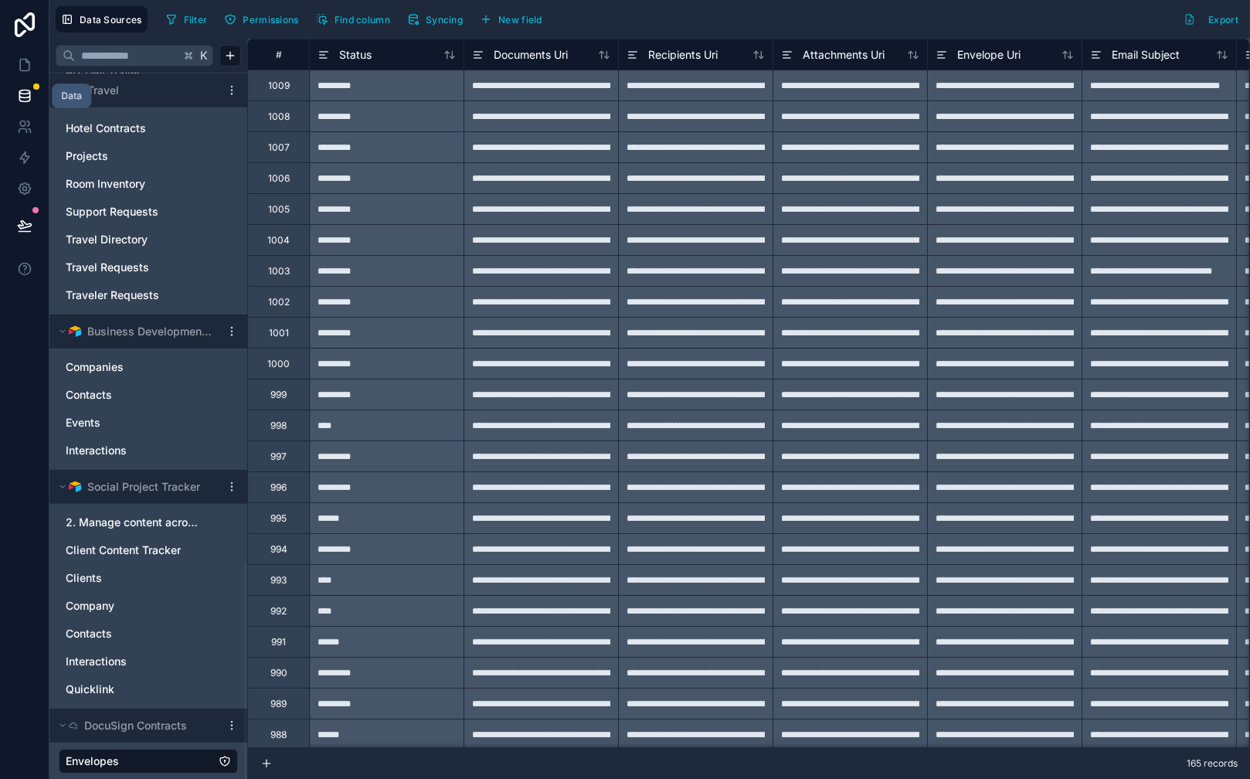
click at [22, 90] on icon at bounding box center [24, 95] width 15 height 15
click at [29, 64] on icon at bounding box center [24, 65] width 9 height 12
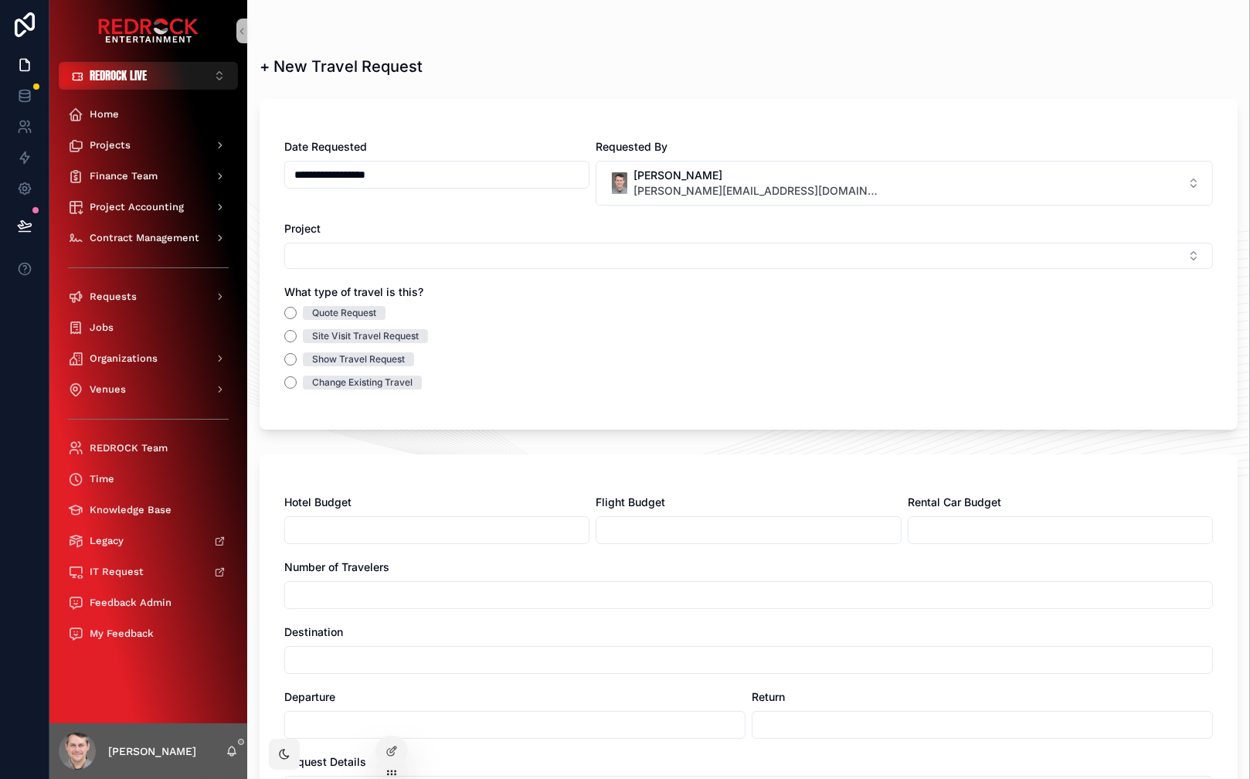
click at [443, 58] on div "+ New Travel Request" at bounding box center [749, 67] width 978 height 22
click at [29, 221] on icon at bounding box center [24, 225] width 15 height 15
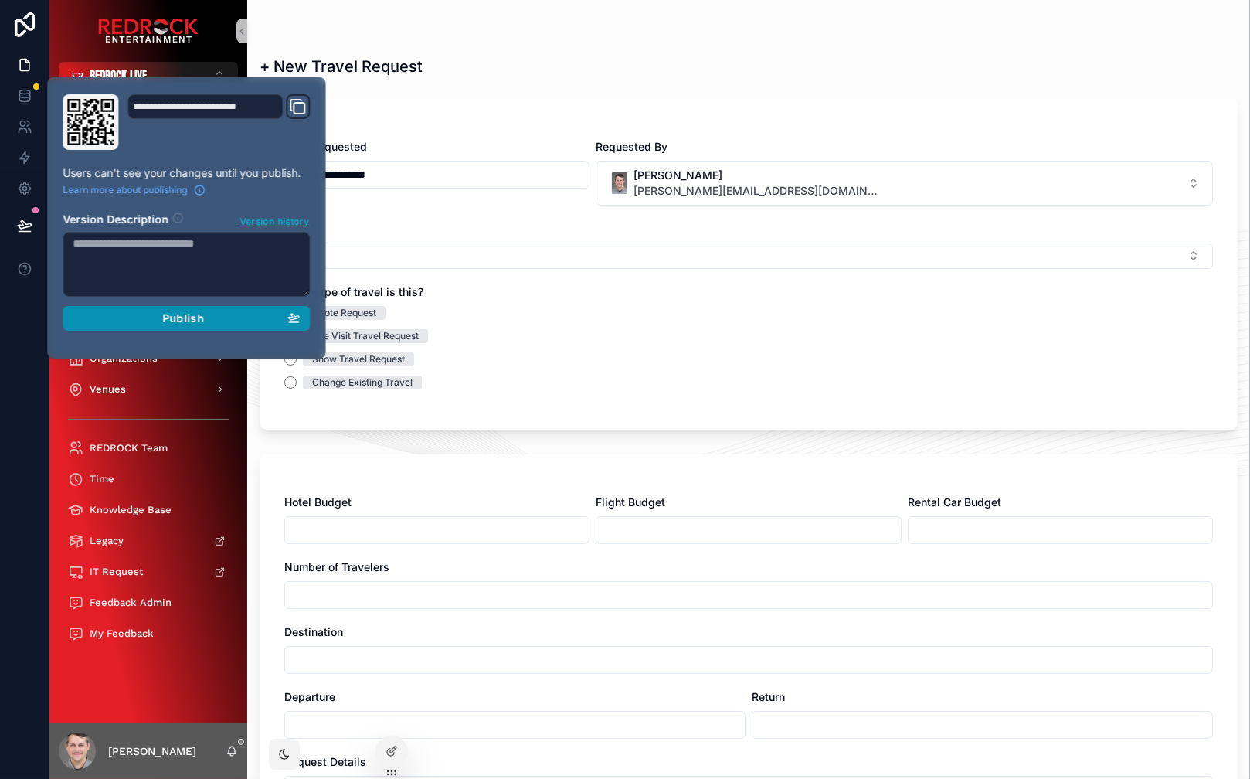
click at [205, 311] on div "Publish" at bounding box center [186, 318] width 227 height 14
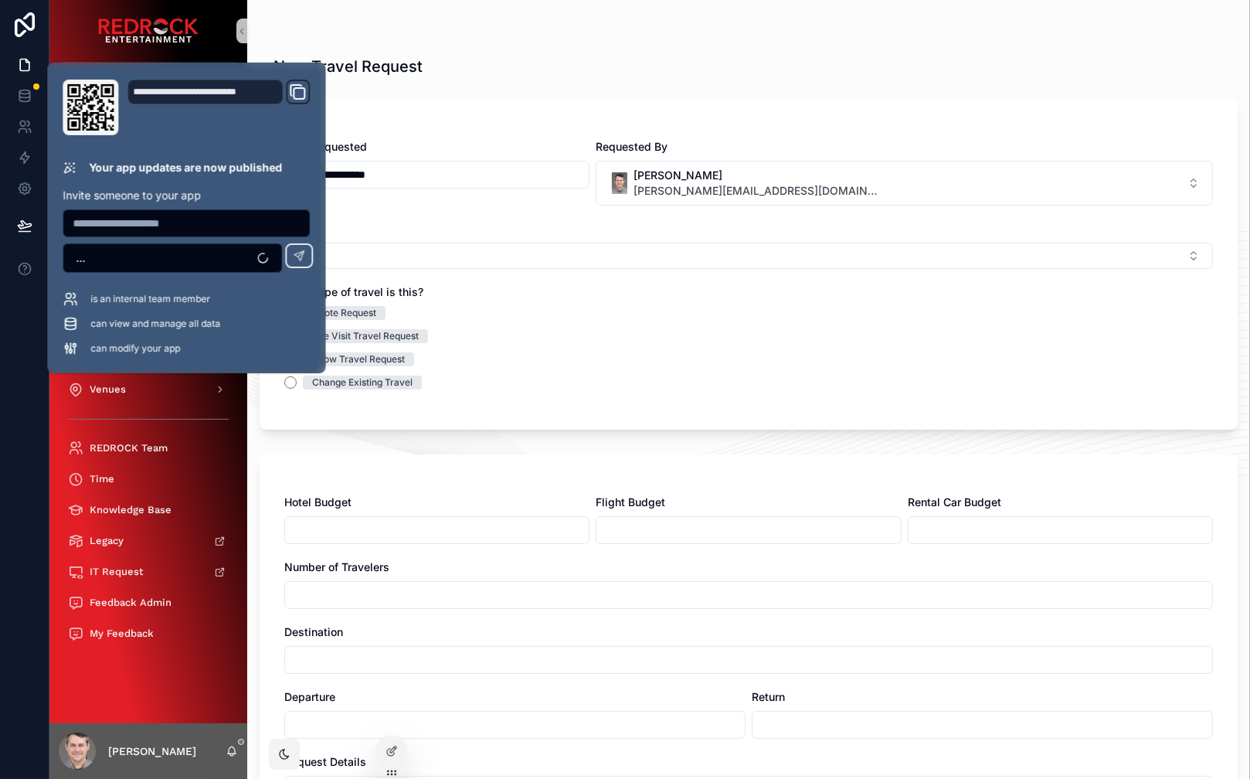
click at [588, 56] on div "+ New Travel Request" at bounding box center [749, 67] width 978 height 22
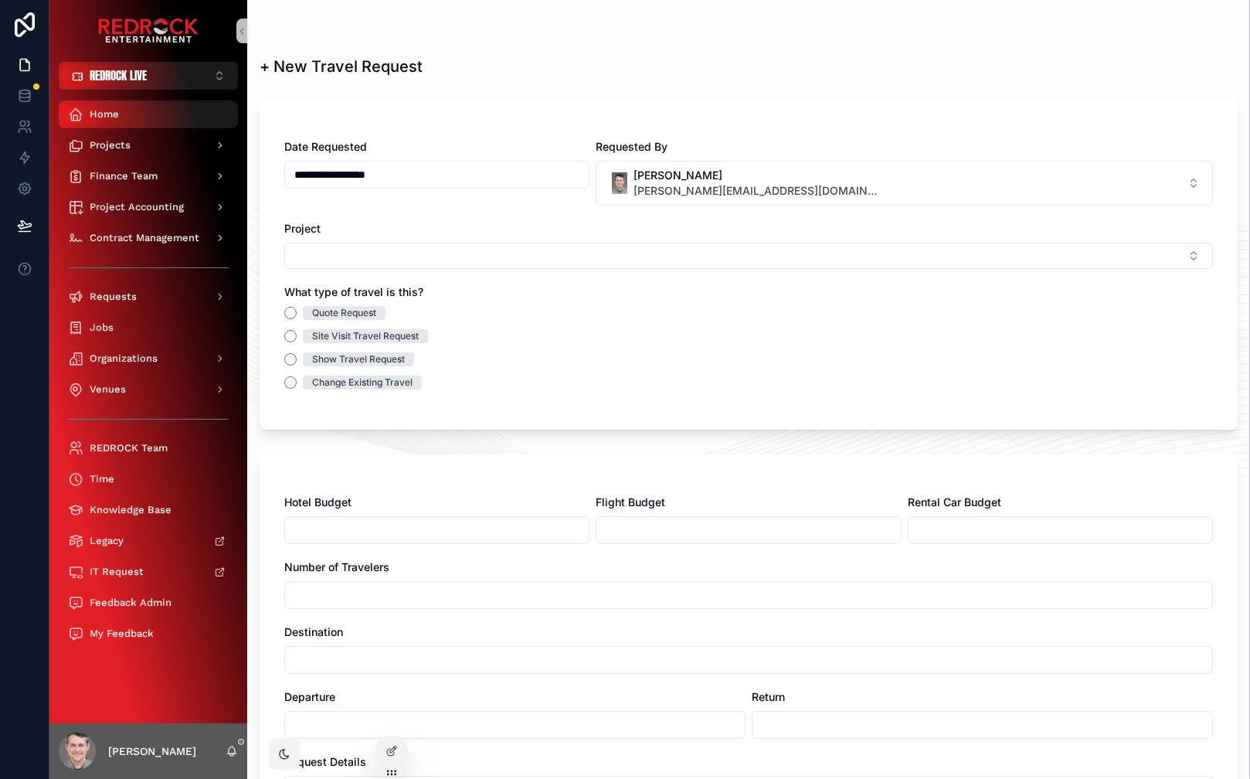
click at [135, 107] on div "Home" at bounding box center [148, 114] width 161 height 25
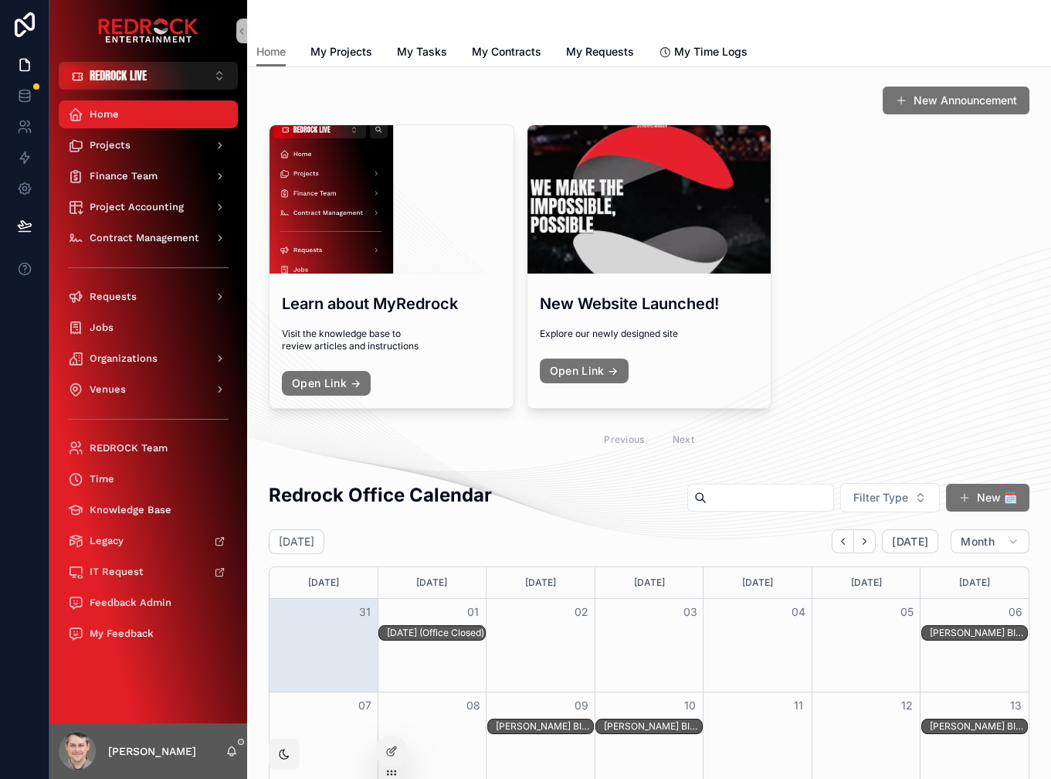
click at [509, 109] on div "New Announcement" at bounding box center [649, 100] width 761 height 29
click at [129, 141] on span "Projects" at bounding box center [110, 145] width 41 height 12
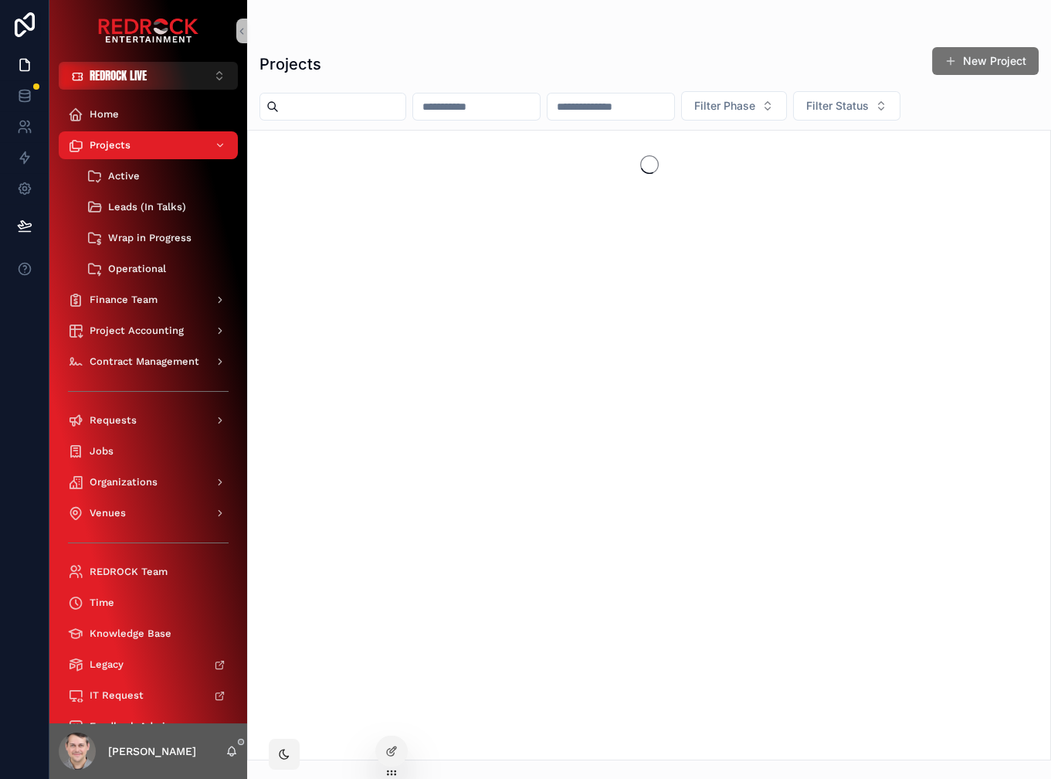
click at [331, 109] on input "scrollable content" at bounding box center [342, 107] width 127 height 22
type input "**********"
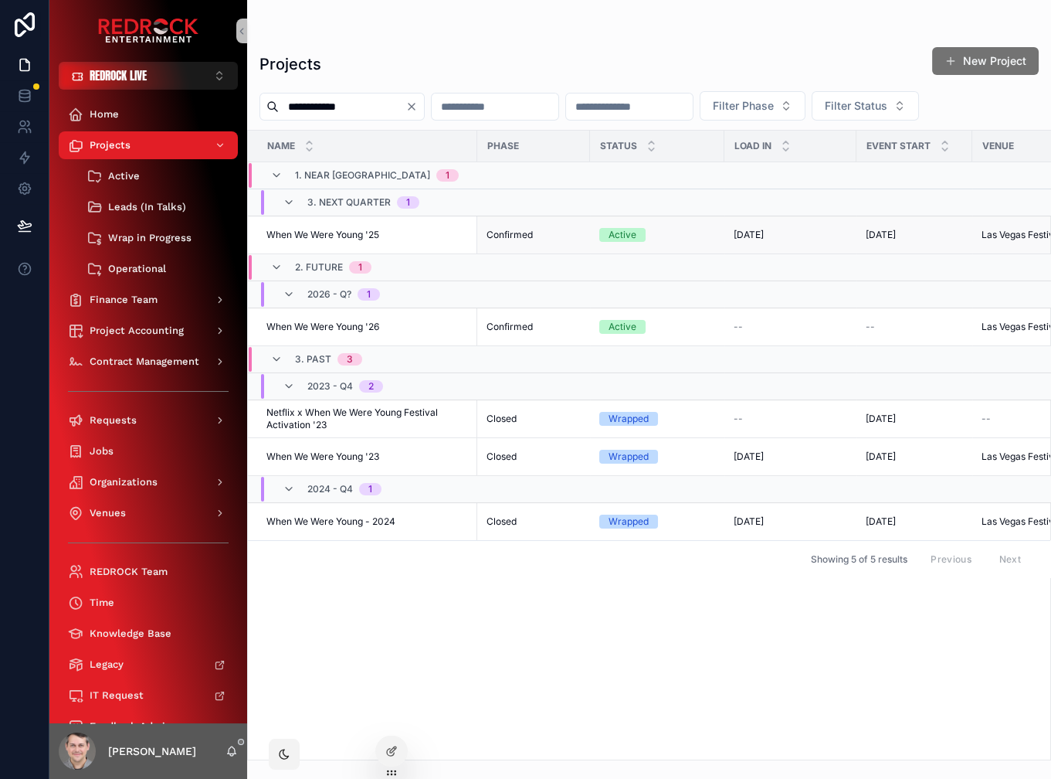
click at [332, 232] on span "When We Were Young '25" at bounding box center [323, 235] width 113 height 12
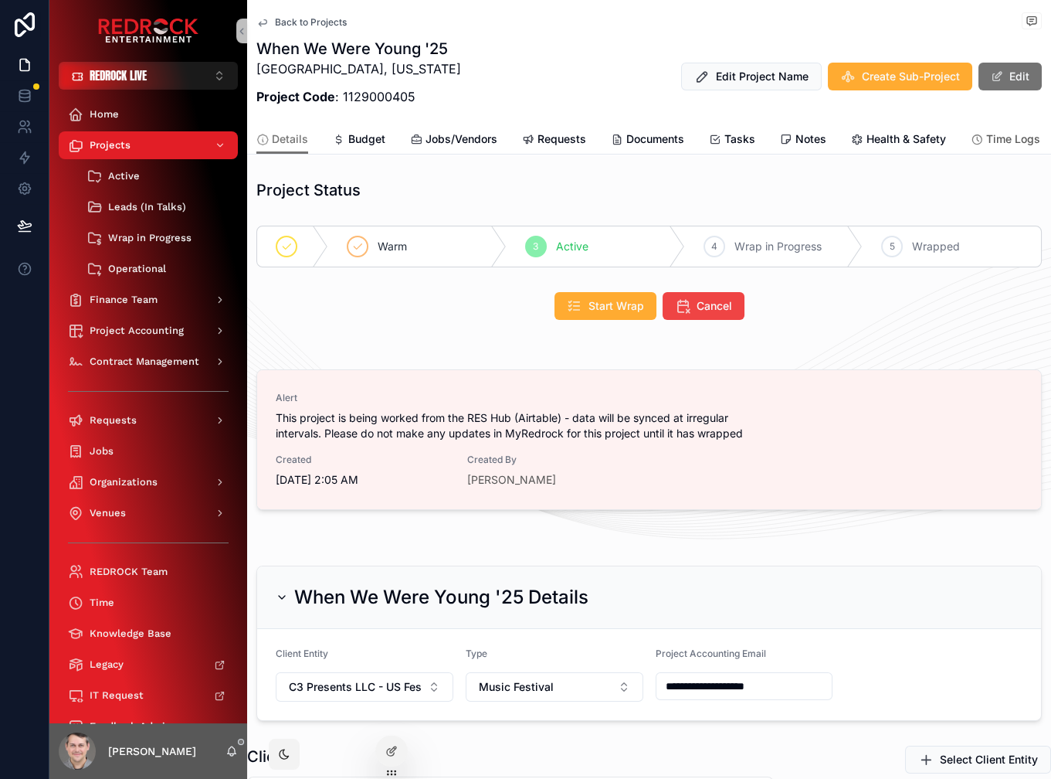
click at [985, 140] on div "Time Logs" at bounding box center [1006, 138] width 70 height 15
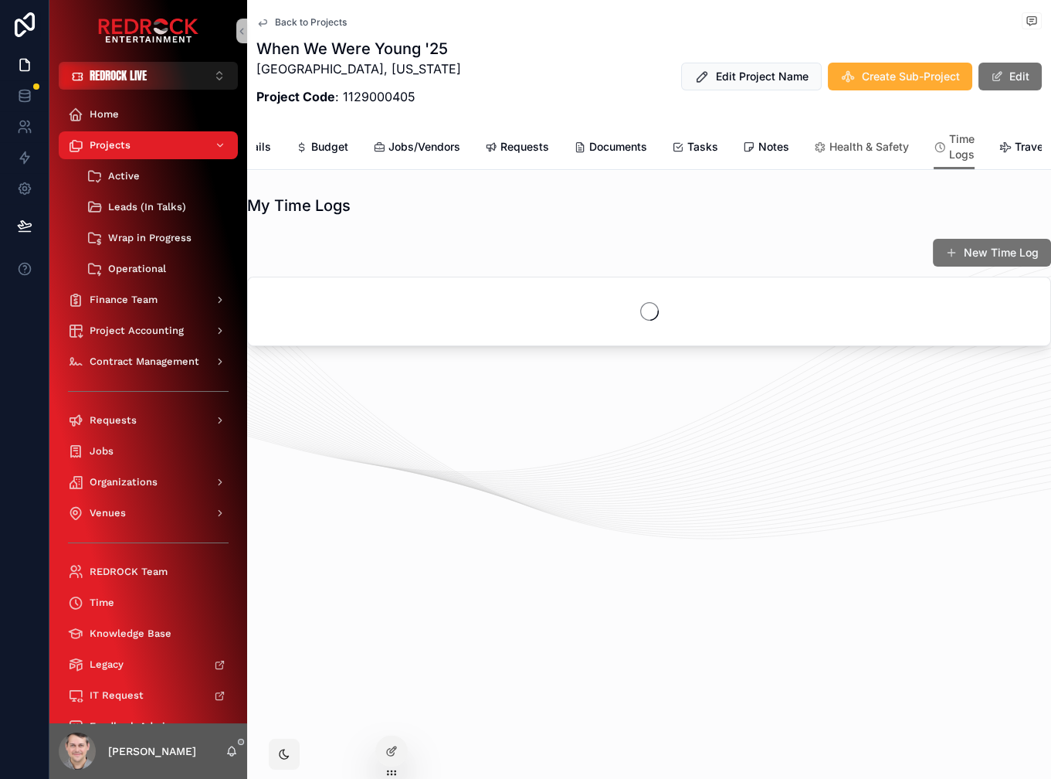
scroll to position [0, 40]
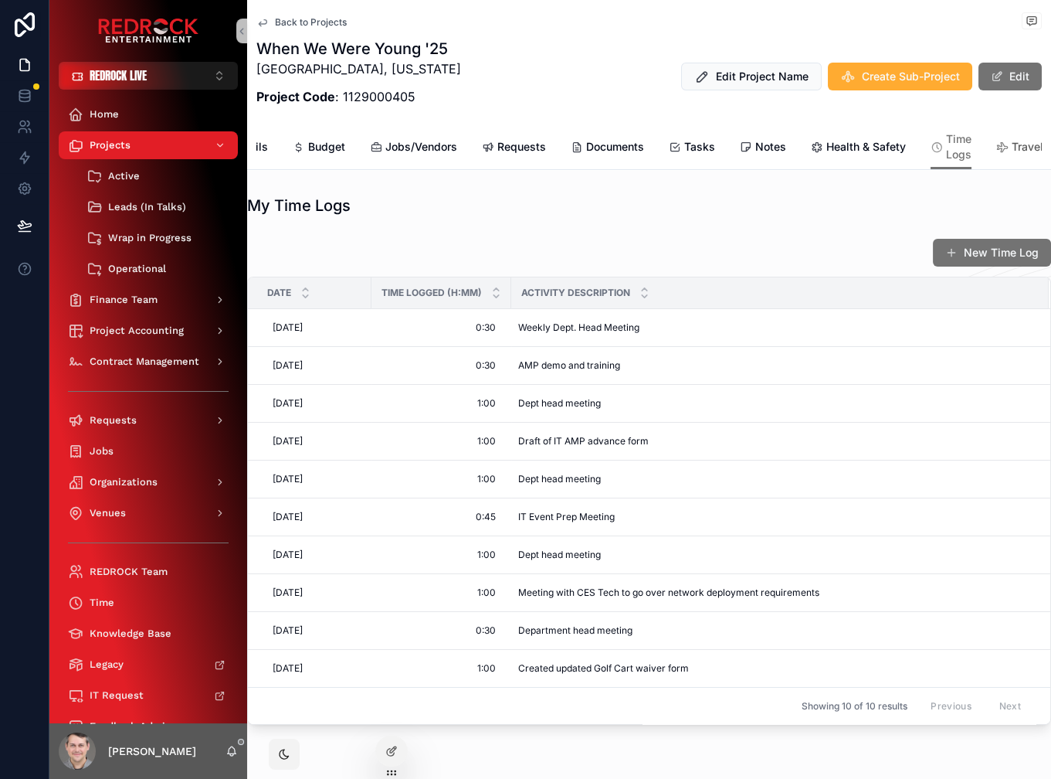
click at [1021, 156] on link "Travel" at bounding box center [1020, 148] width 47 height 31
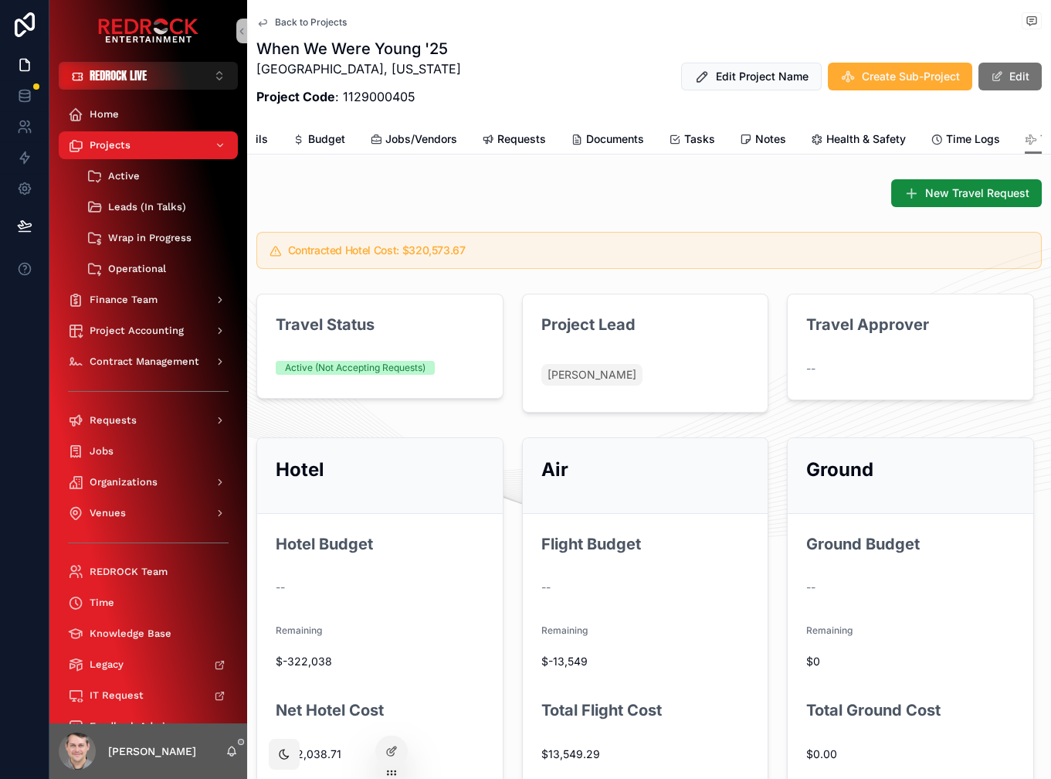
click at [545, 190] on div "New Travel Request" at bounding box center [649, 193] width 786 height 28
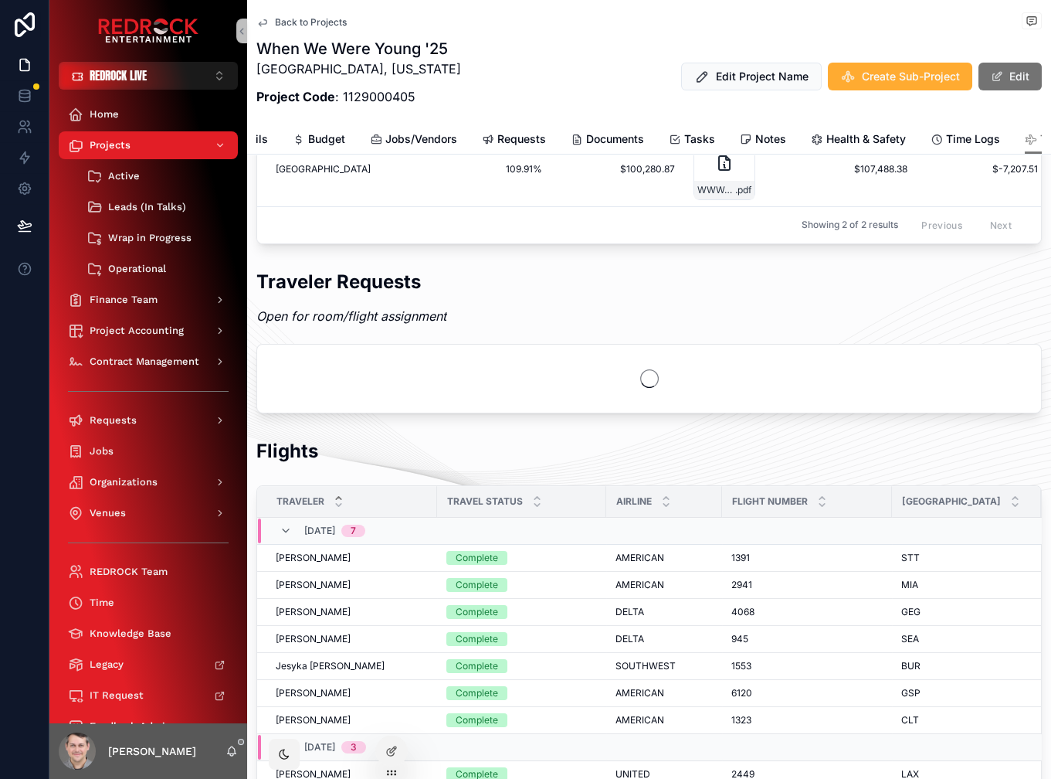
scroll to position [1578, 0]
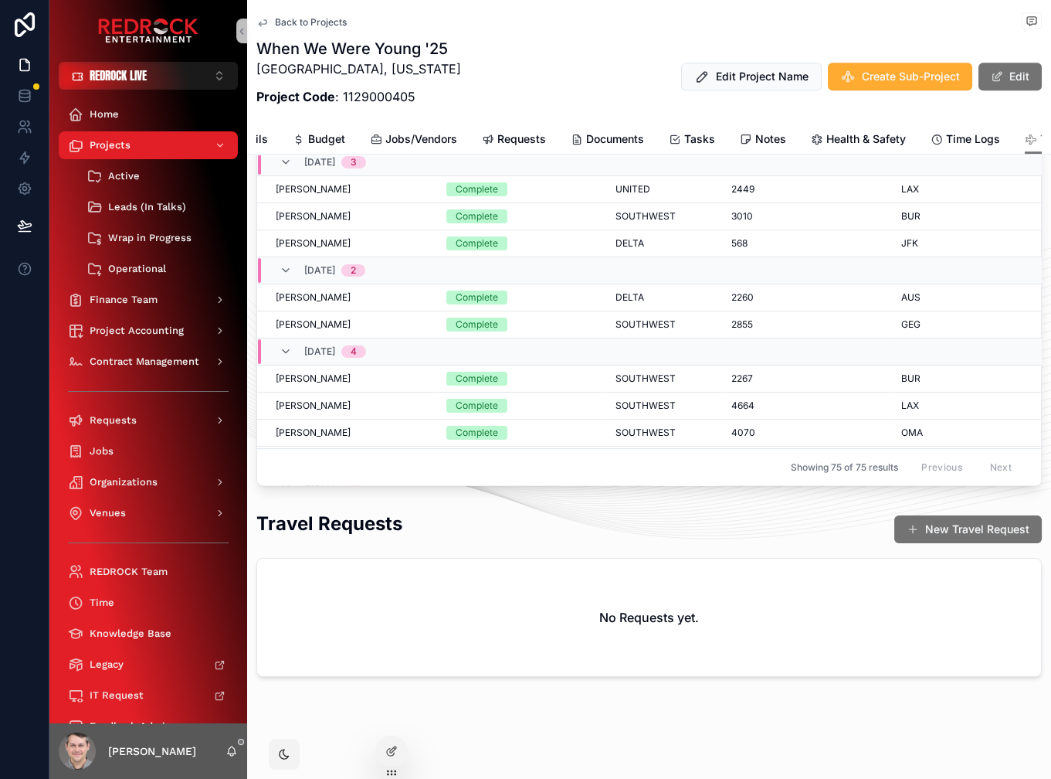
click at [538, 521] on div "Travel Requests New Travel Request" at bounding box center [649, 530] width 786 height 38
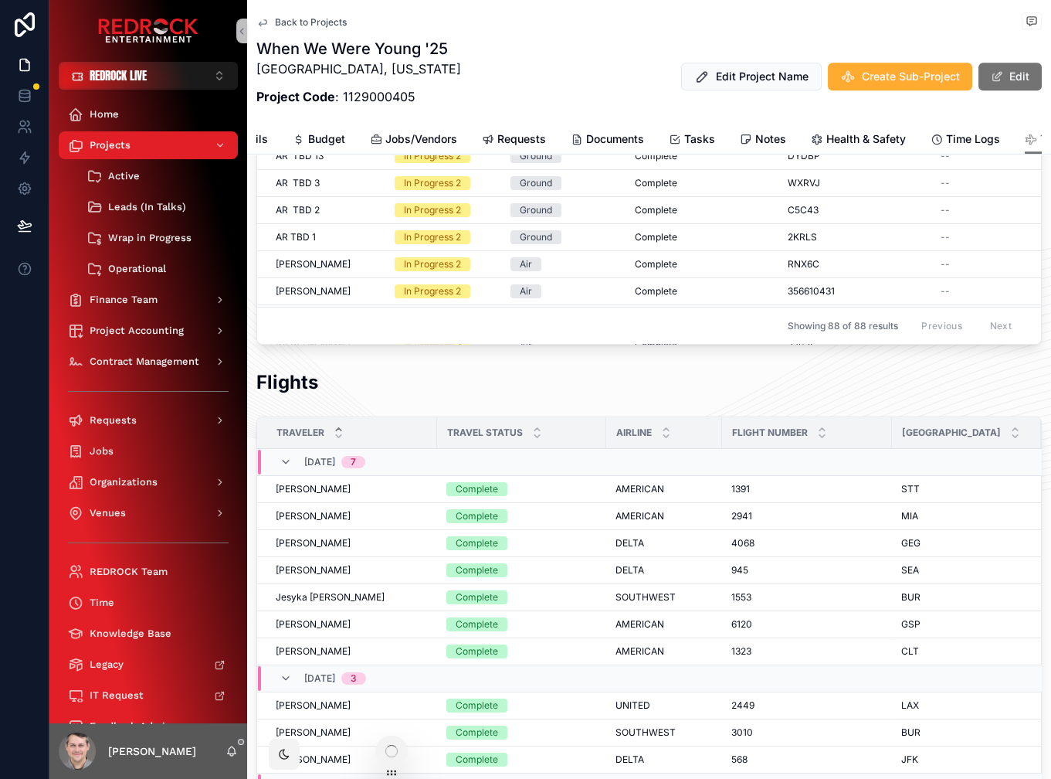
scroll to position [2094, 0]
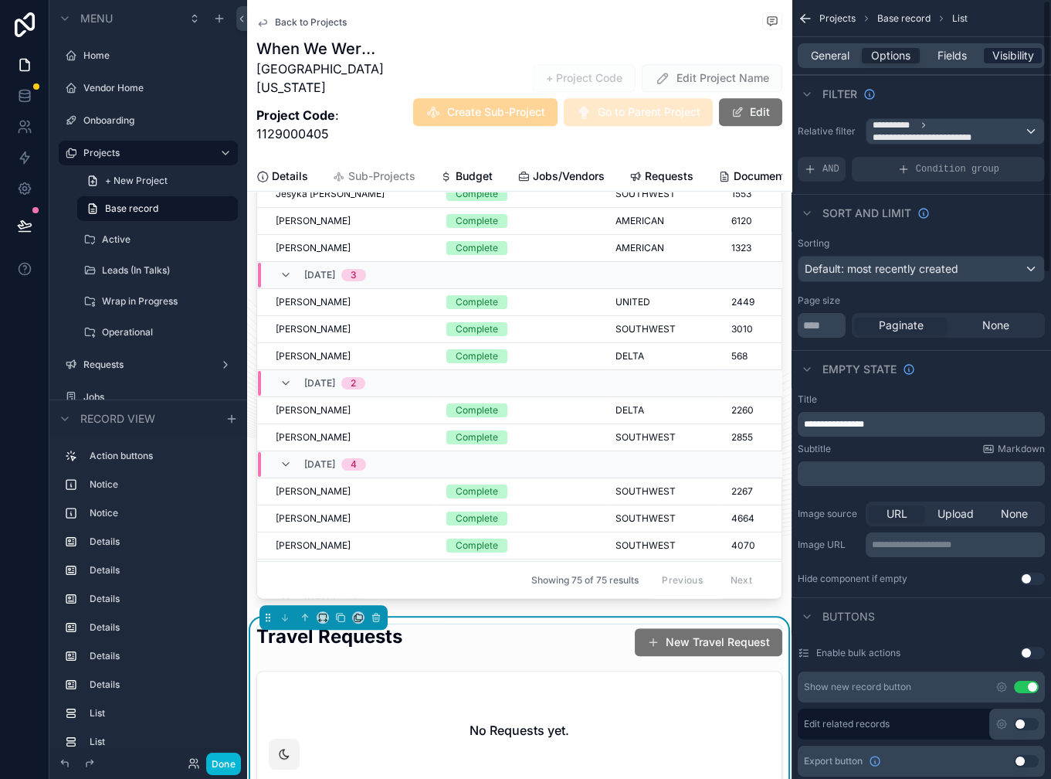
click at [1020, 53] on span "Visibility" at bounding box center [1014, 55] width 42 height 15
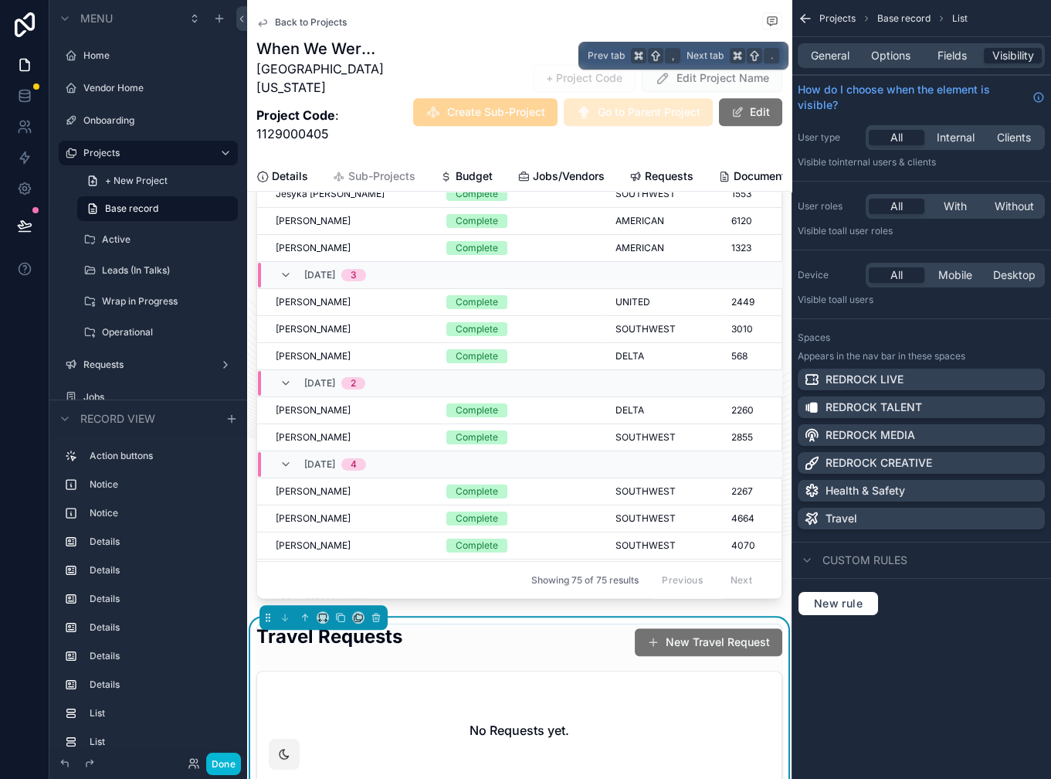
click at [828, 66] on div "General Options Fields Visibility" at bounding box center [921, 55] width 247 height 25
click at [837, 56] on span "General" at bounding box center [830, 55] width 39 height 15
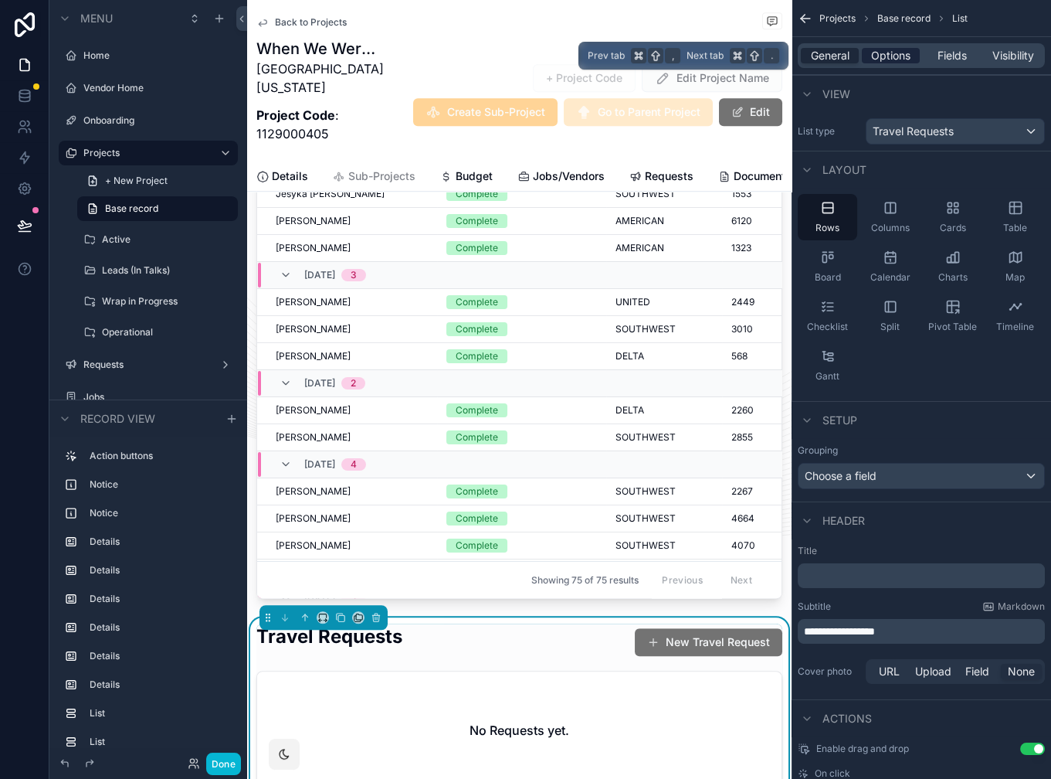
click at [876, 59] on span "Options" at bounding box center [890, 55] width 39 height 15
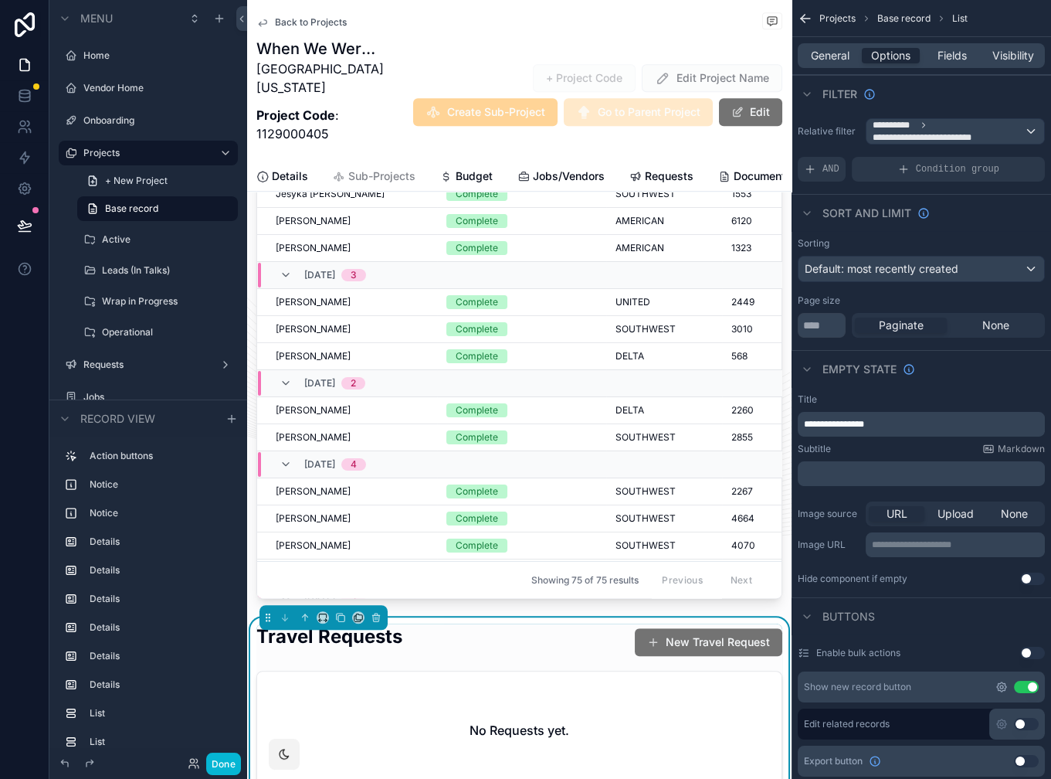
click at [1000, 688] on icon "scrollable content" at bounding box center [1002, 687] width 12 height 12
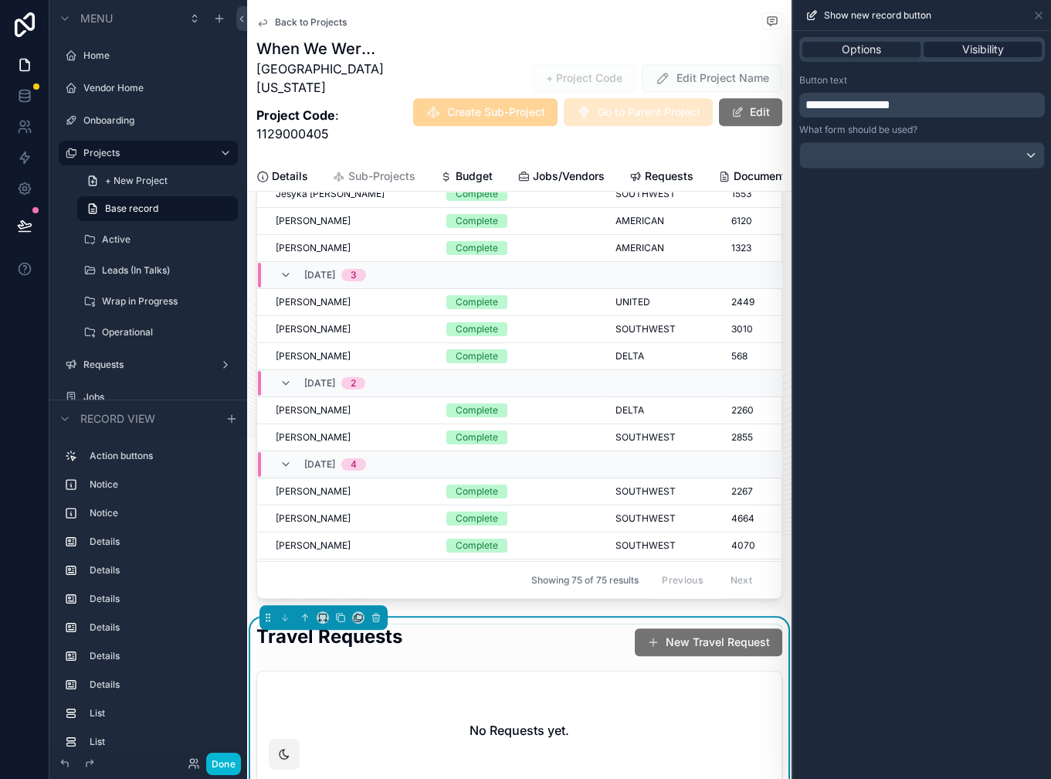
click at [979, 48] on span "Visibility" at bounding box center [984, 49] width 42 height 15
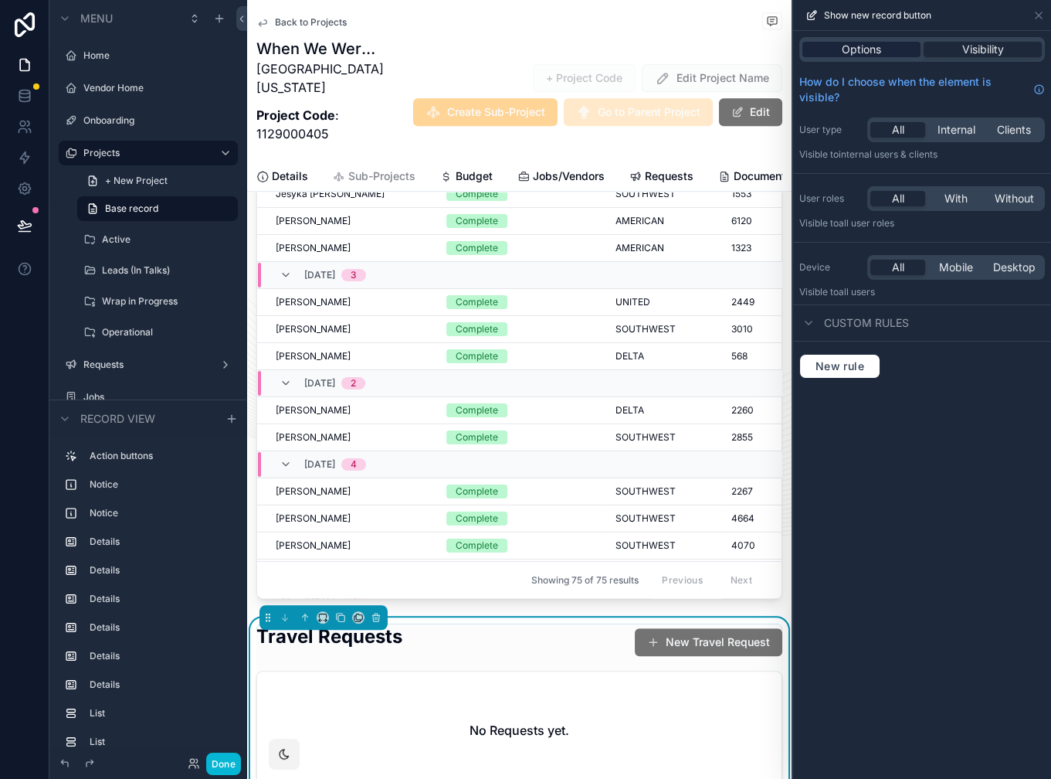
click at [885, 56] on div "Options" at bounding box center [862, 49] width 118 height 15
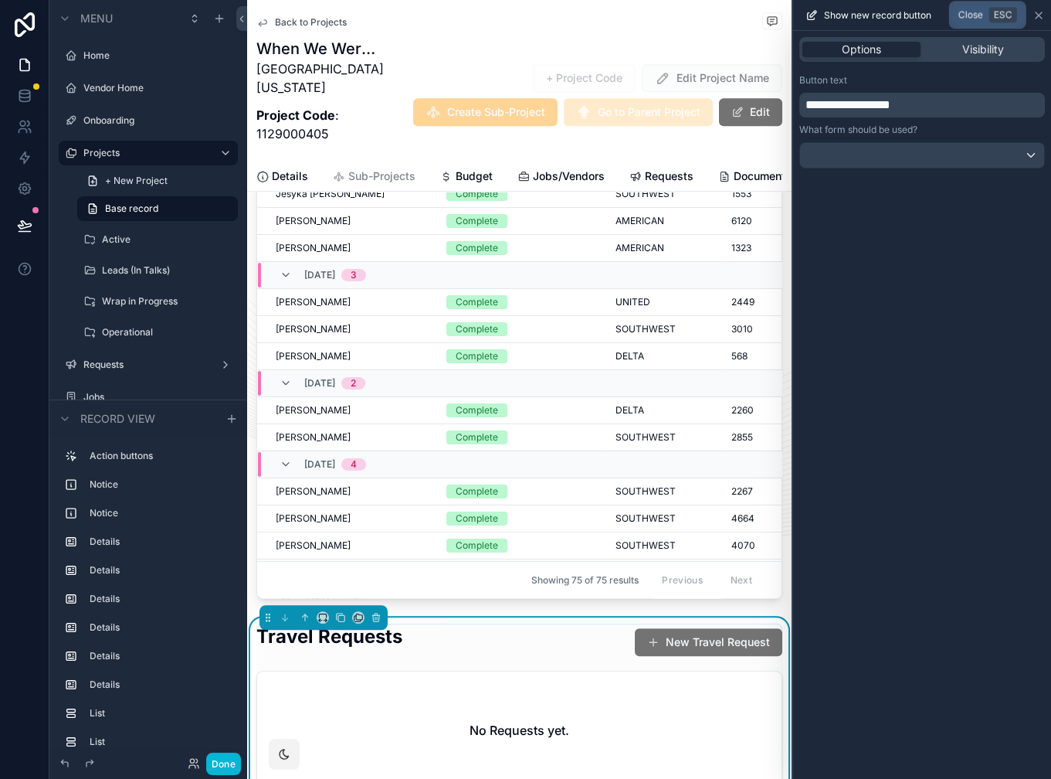
click at [1041, 15] on icon at bounding box center [1039, 15] width 12 height 12
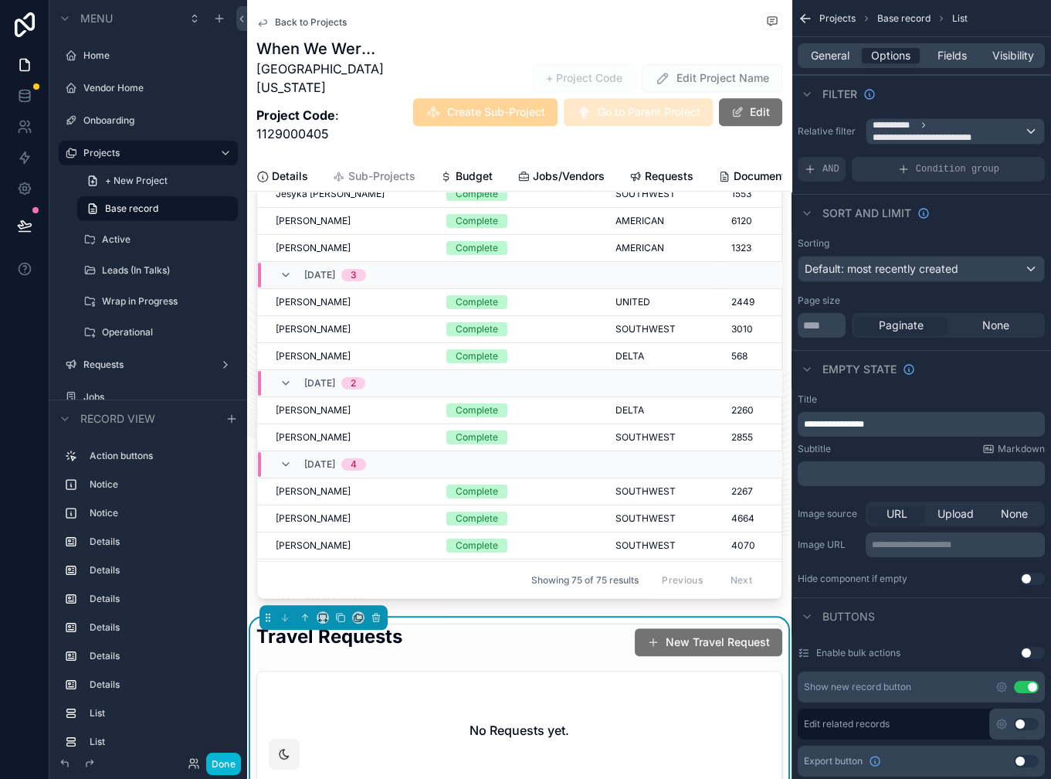
click at [1028, 683] on button "Use setting" at bounding box center [1026, 687] width 25 height 12
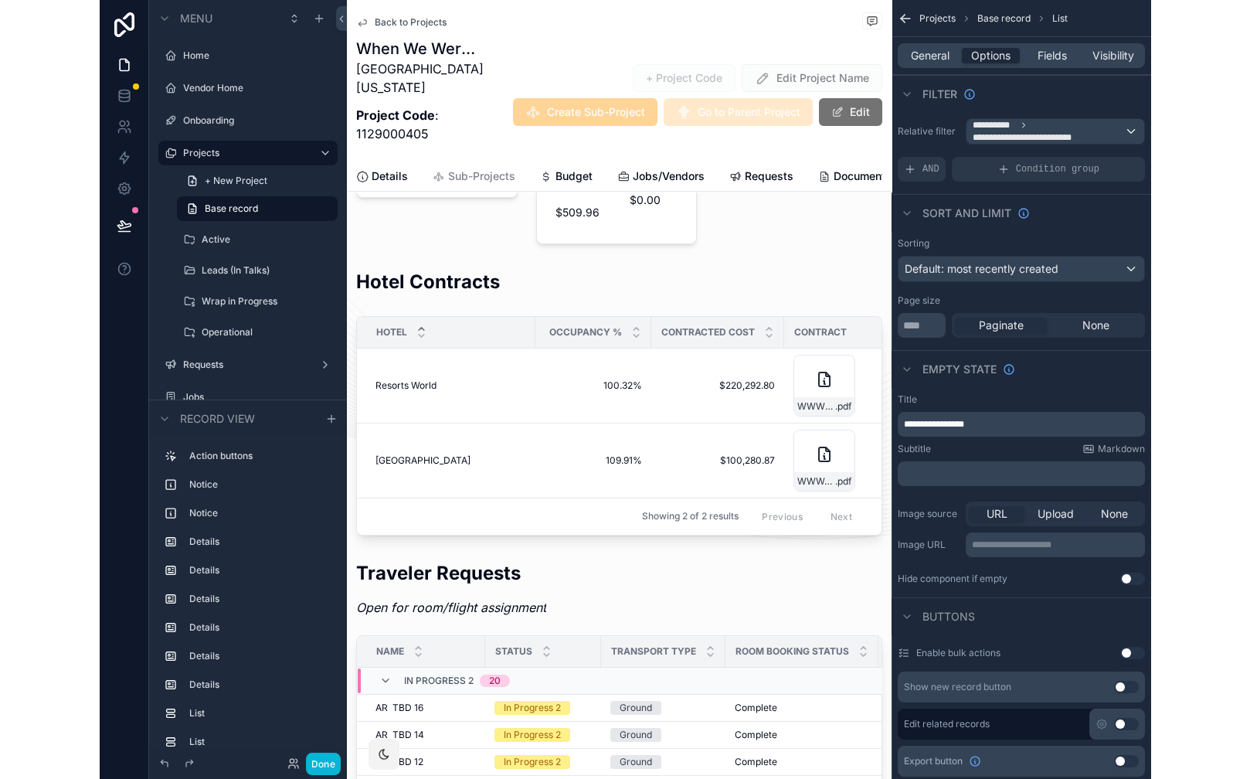
scroll to position [0, 0]
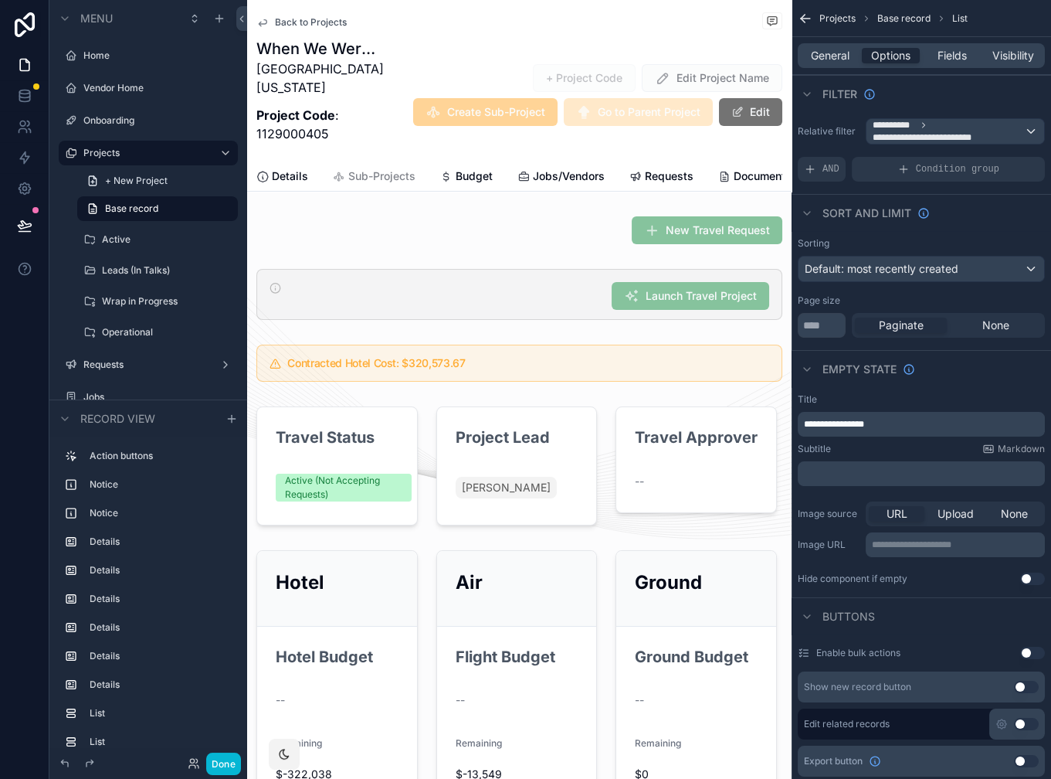
click at [481, 47] on div "When We Were Young '25 [GEOGRAPHIC_DATA], [US_STATE] Project Code : 1129000405 …" at bounding box center [519, 95] width 526 height 114
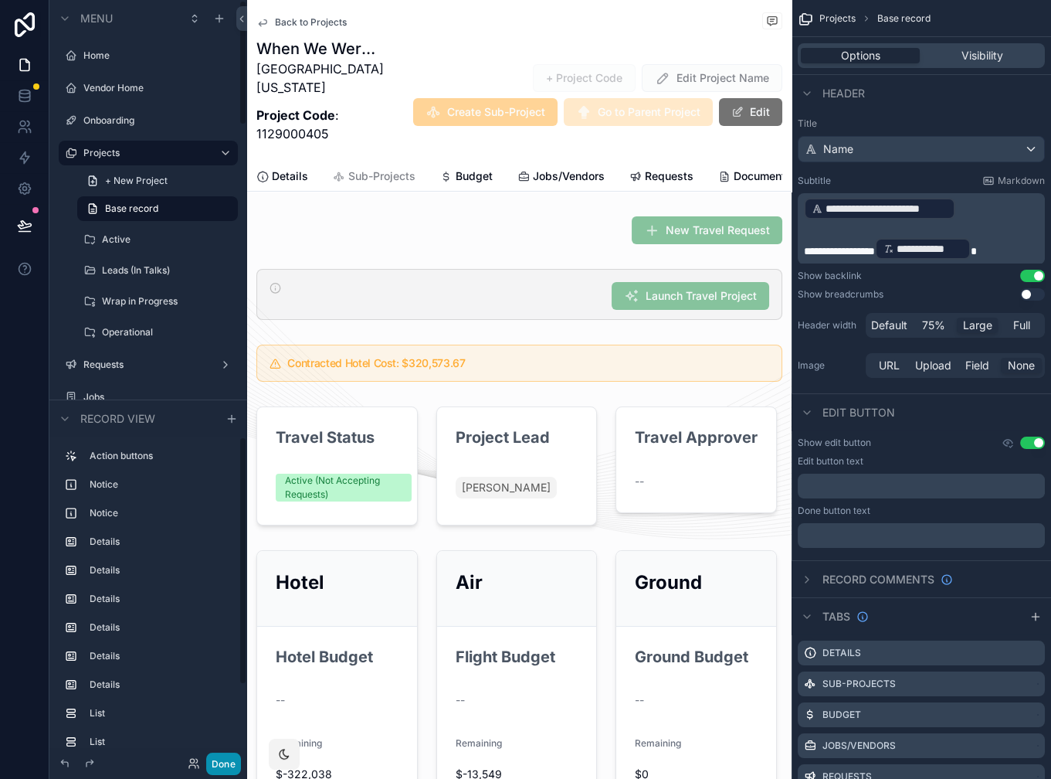
click at [229, 769] on button "Done" at bounding box center [223, 763] width 35 height 22
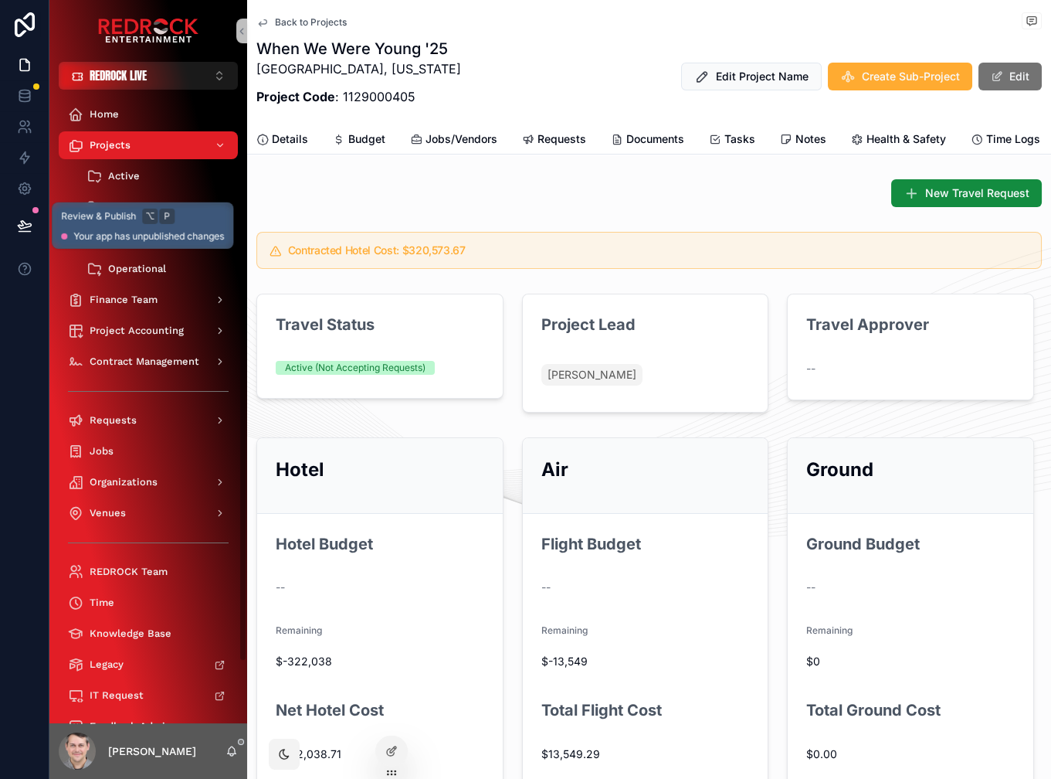
click at [32, 223] on button at bounding box center [25, 225] width 34 height 43
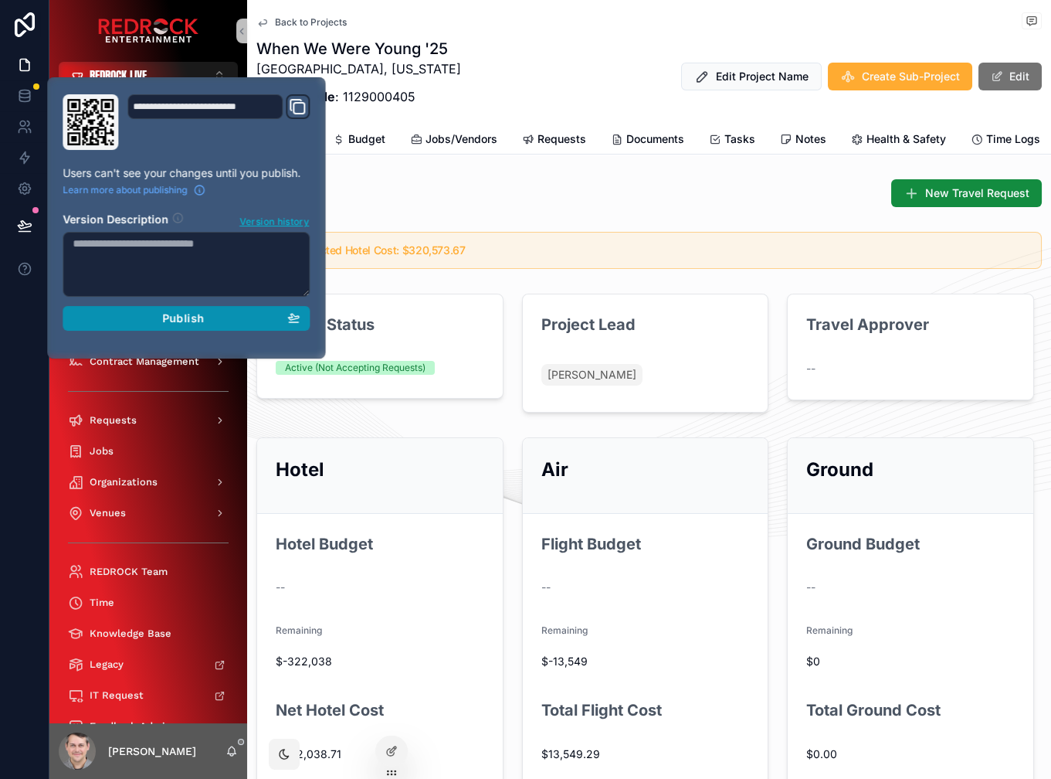
click at [176, 327] on button "Publish" at bounding box center [186, 318] width 247 height 25
